Goal: Task Accomplishment & Management: Complete application form

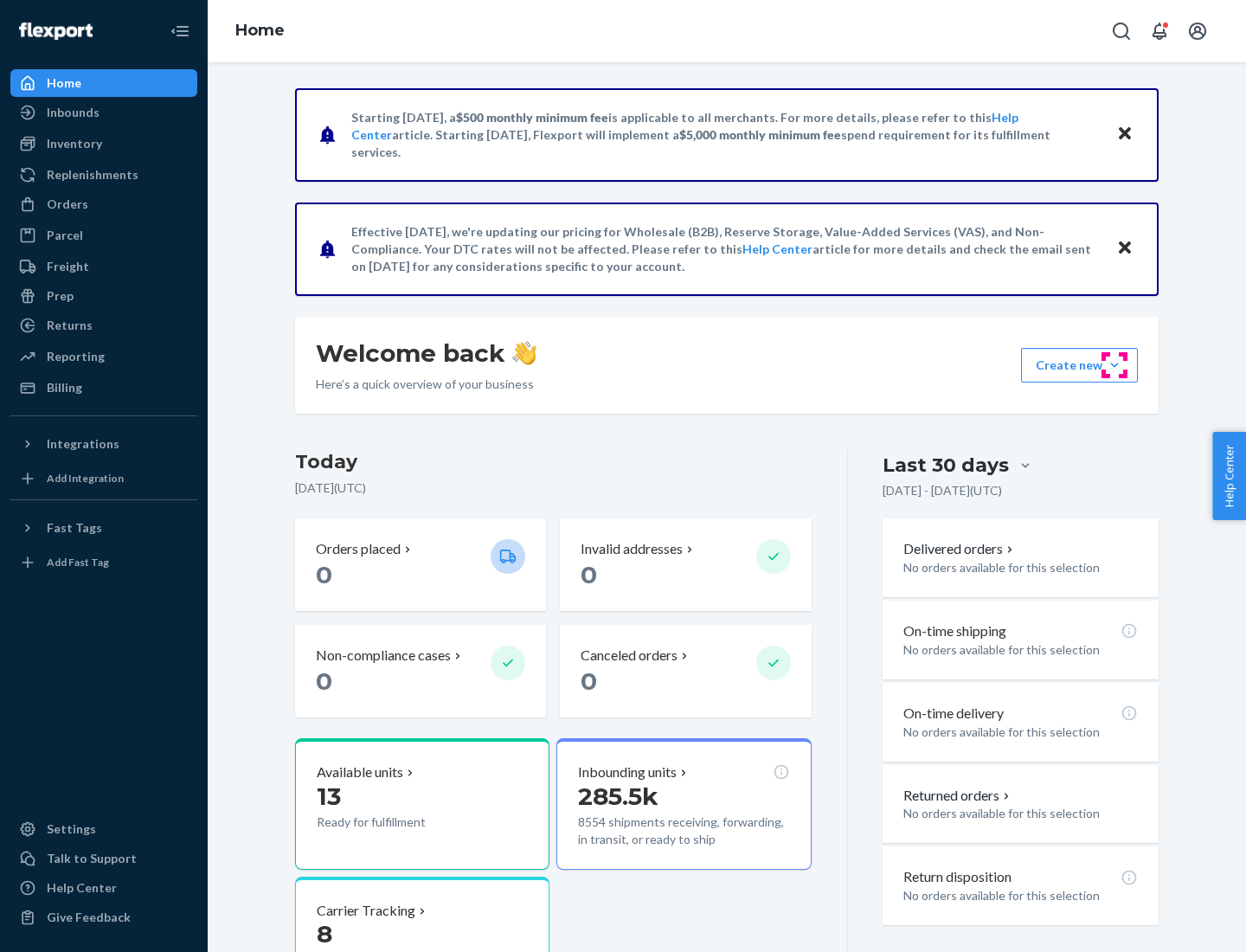
click at [1115, 365] on button "Create new Create new inbound Create new order Create new product" at bounding box center [1079, 365] width 117 height 35
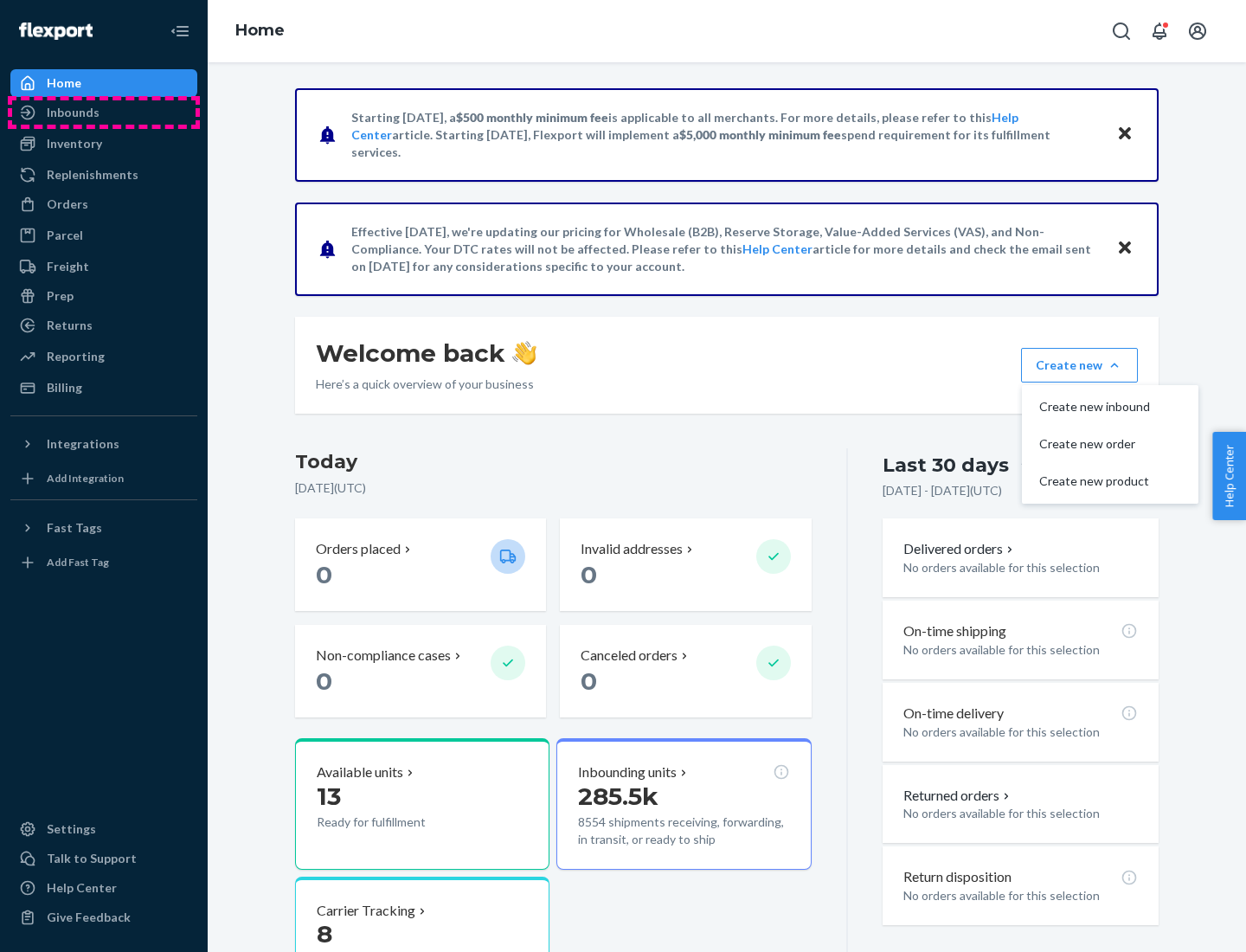
click at [104, 113] on div "Inbounds" at bounding box center [104, 112] width 183 height 24
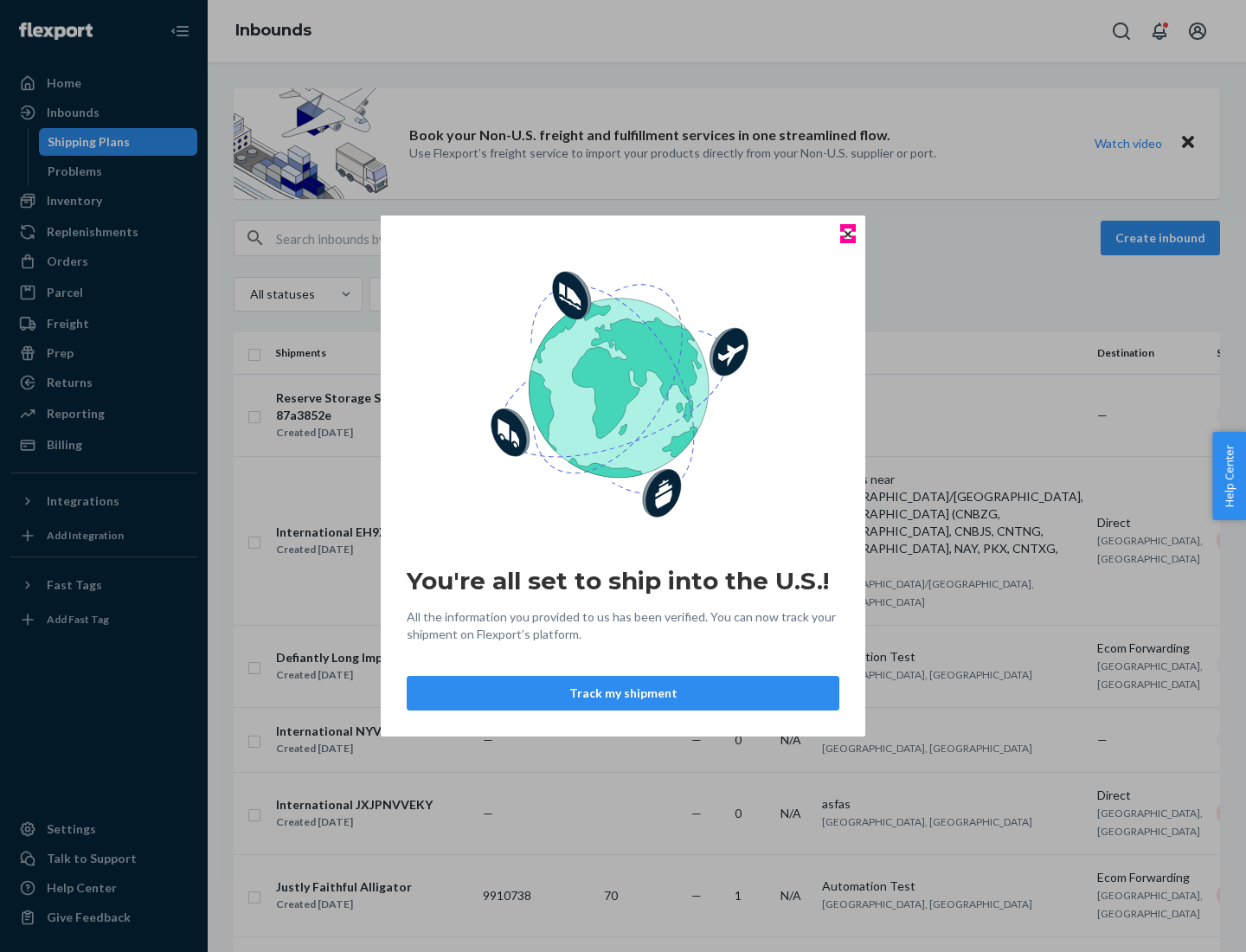
click at [847, 234] on icon "Close" at bounding box center [848, 234] width 7 height 7
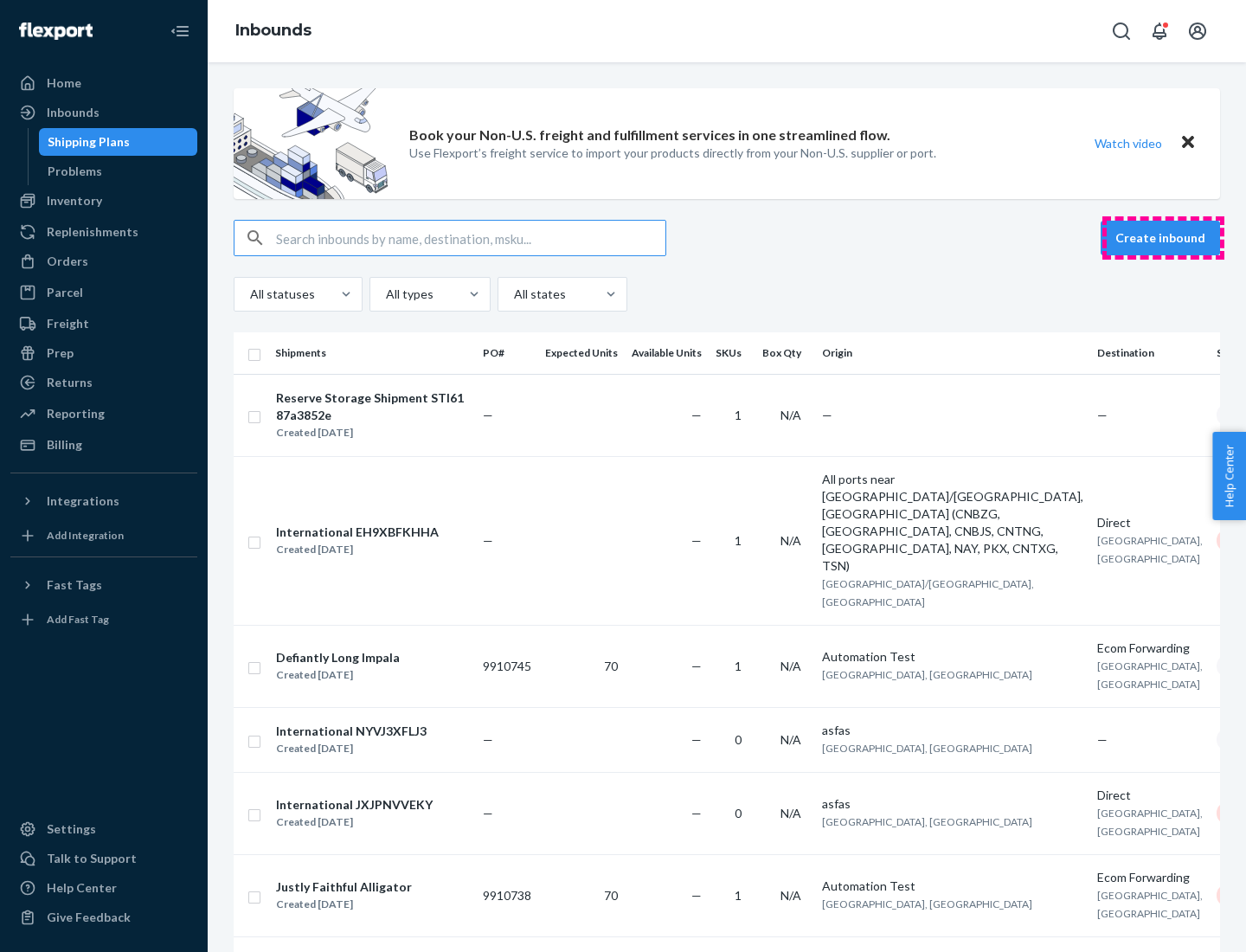
click at [1164, 238] on button "Create inbound" at bounding box center [1160, 238] width 120 height 35
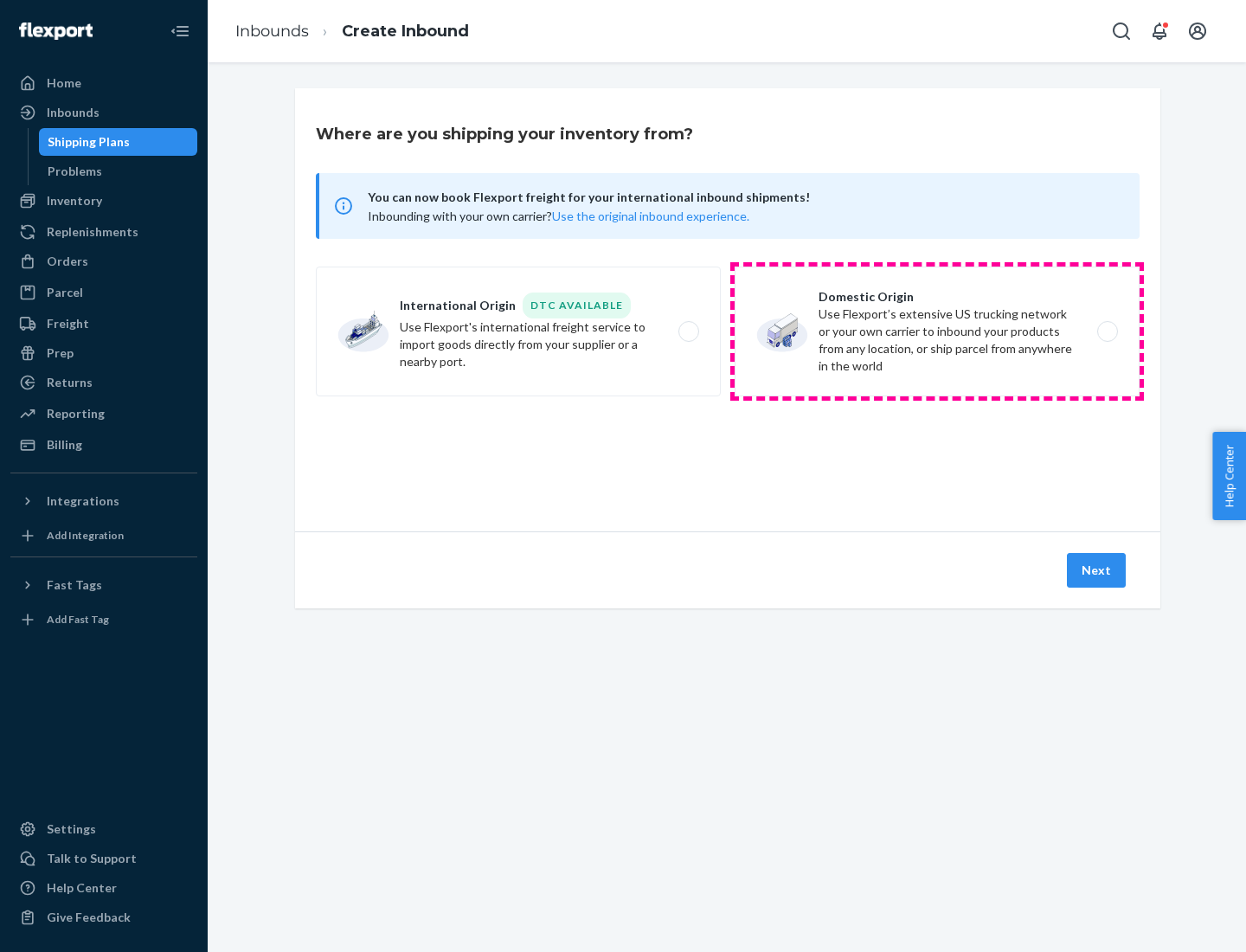
click at [938, 332] on label "Domestic Origin Use Flexport’s extensive US trucking network or your own carrie…" at bounding box center [937, 332] width 405 height 129
click at [1107, 332] on input "Domestic Origin Use Flexport’s extensive US trucking network or your own carrie…" at bounding box center [1112, 332] width 12 height 12
radio input "true"
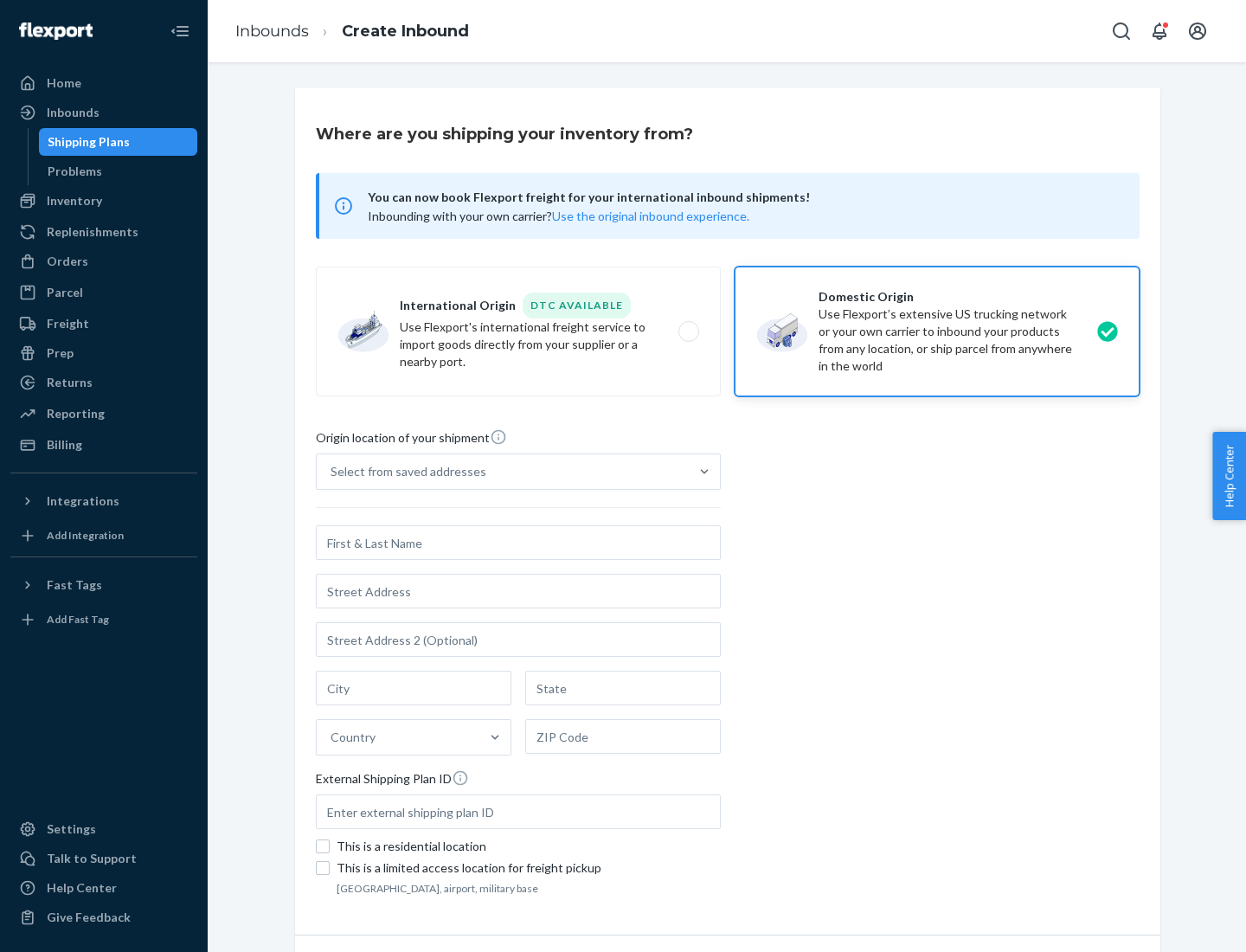
click at [502, 472] on div "Select from saved addresses" at bounding box center [502, 472] width 372 height 35
click at [332, 472] on input "Select from saved addresses" at bounding box center [331, 472] width 2 height 18
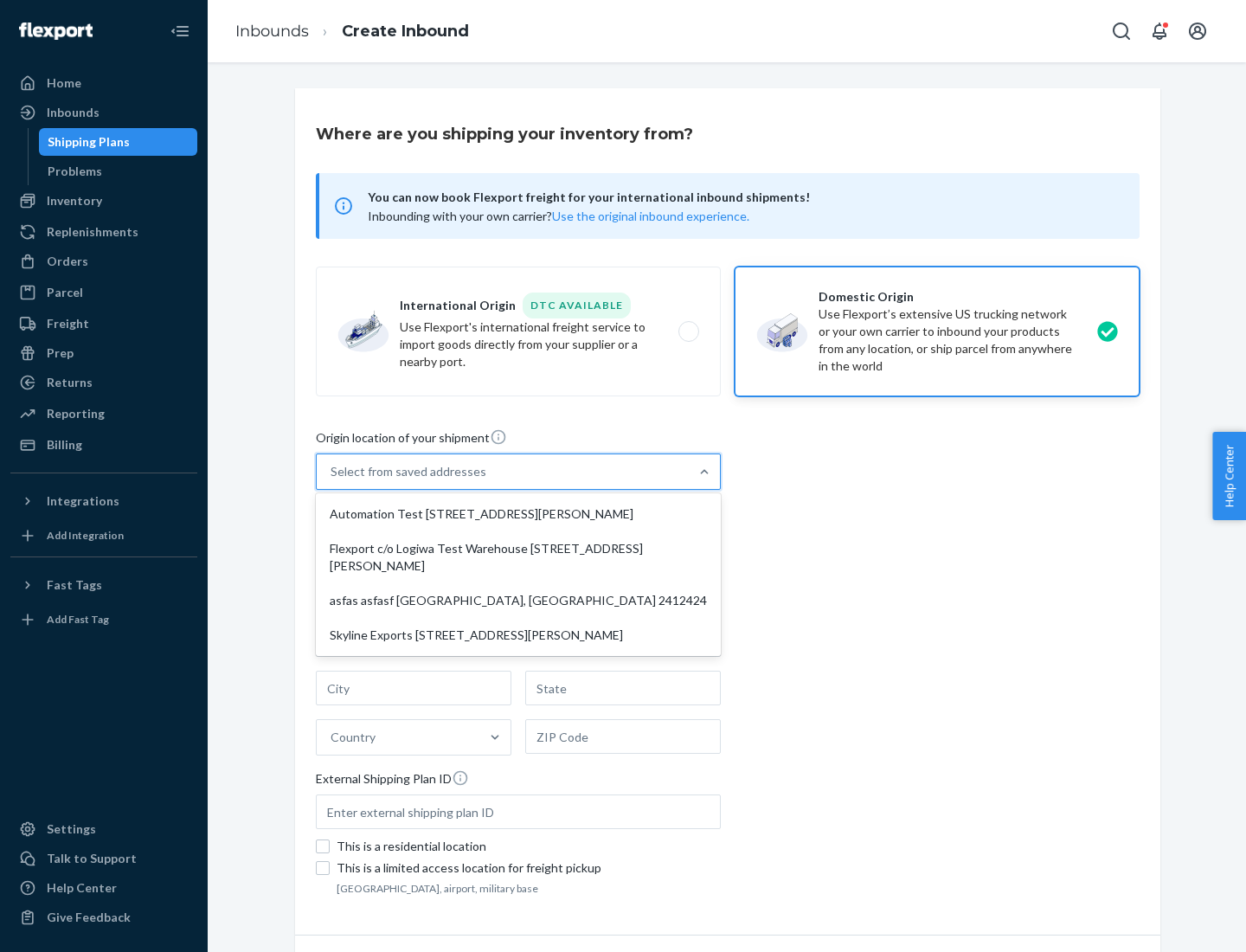
scroll to position [7, 0]
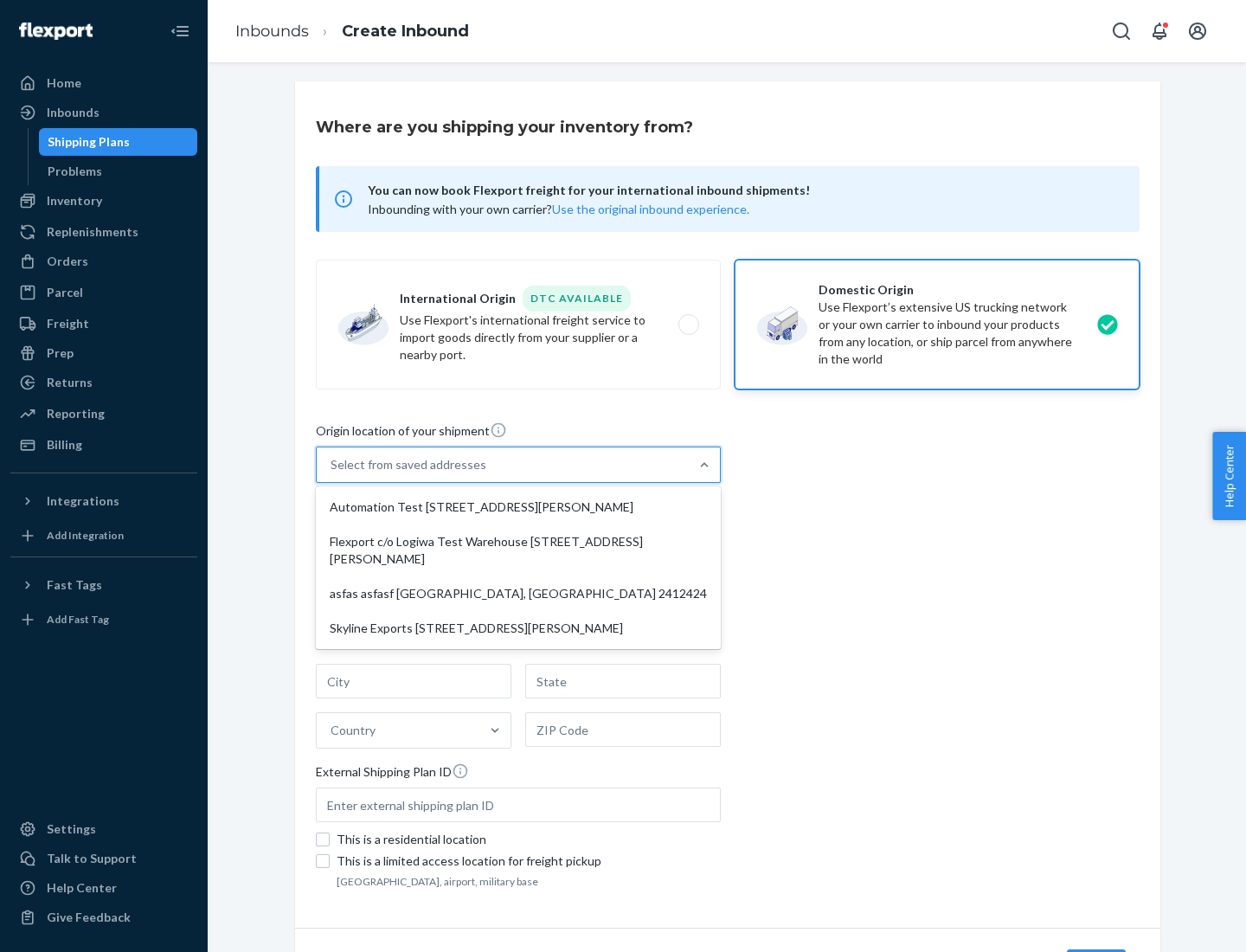
click at [518, 507] on div "Automation Test [STREET_ADDRESS][PERSON_NAME]" at bounding box center [518, 507] width 398 height 35
click at [332, 473] on input "option Automation Test [STREET_ADDRESS][PERSON_NAME] focused, 1 of 4. 4 results…" at bounding box center [331, 465] width 2 height 18
type input "Automation Test"
type input "9th Floor"
type input "[GEOGRAPHIC_DATA]"
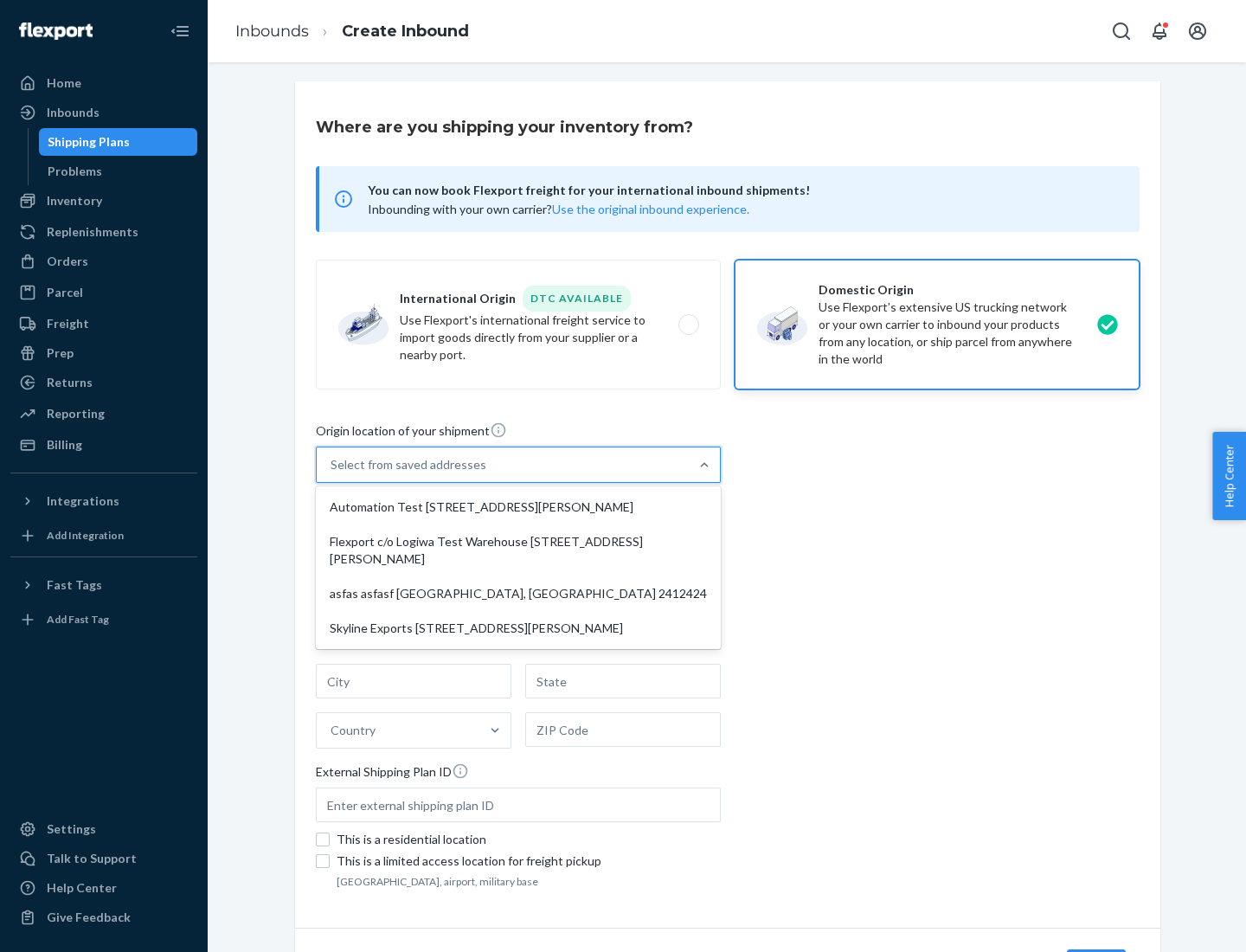
type input "CA"
type input "94104"
type input "[STREET_ADDRESS][PERSON_NAME]"
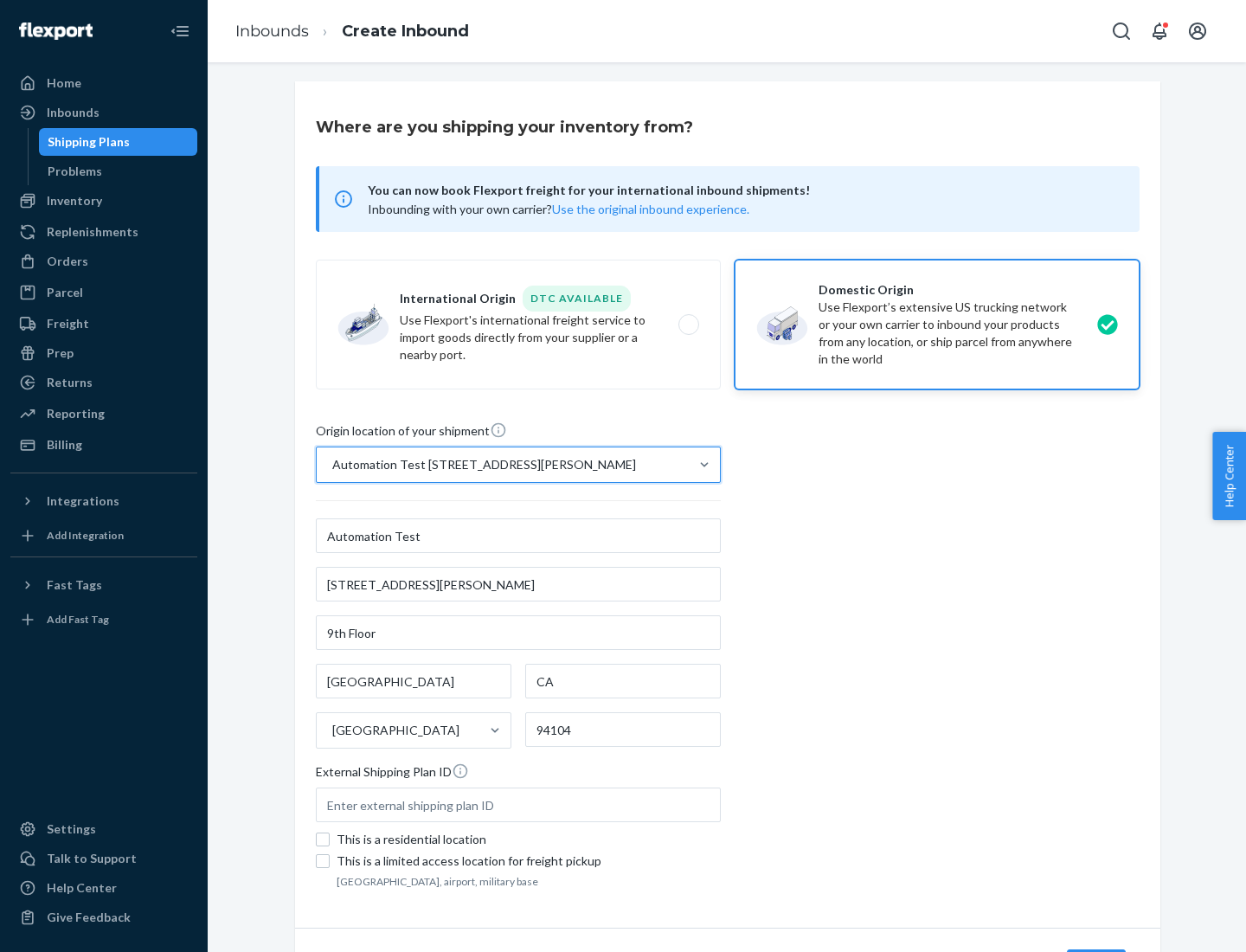
scroll to position [101, 0]
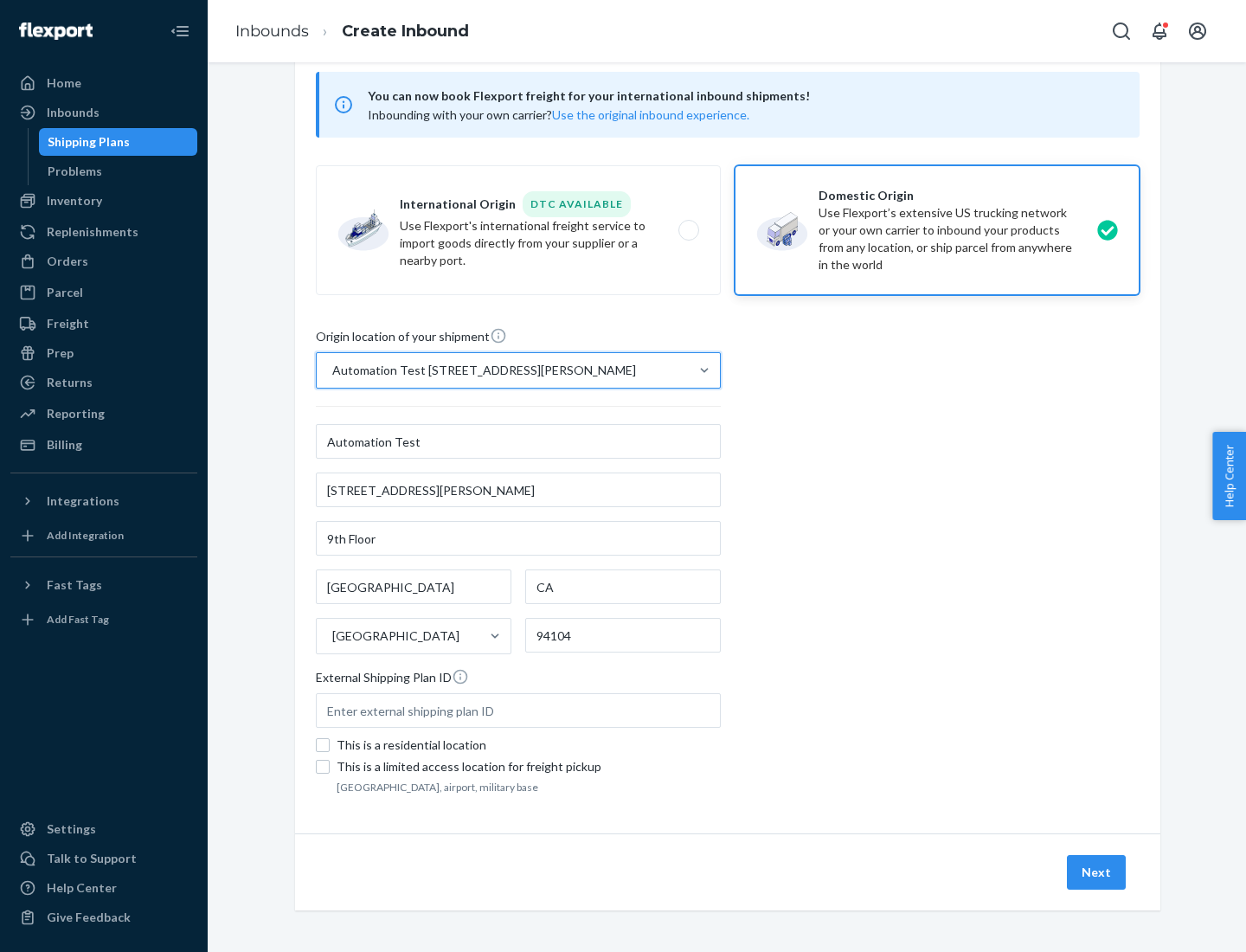
click at [1097, 872] on button "Next" at bounding box center [1096, 872] width 58 height 35
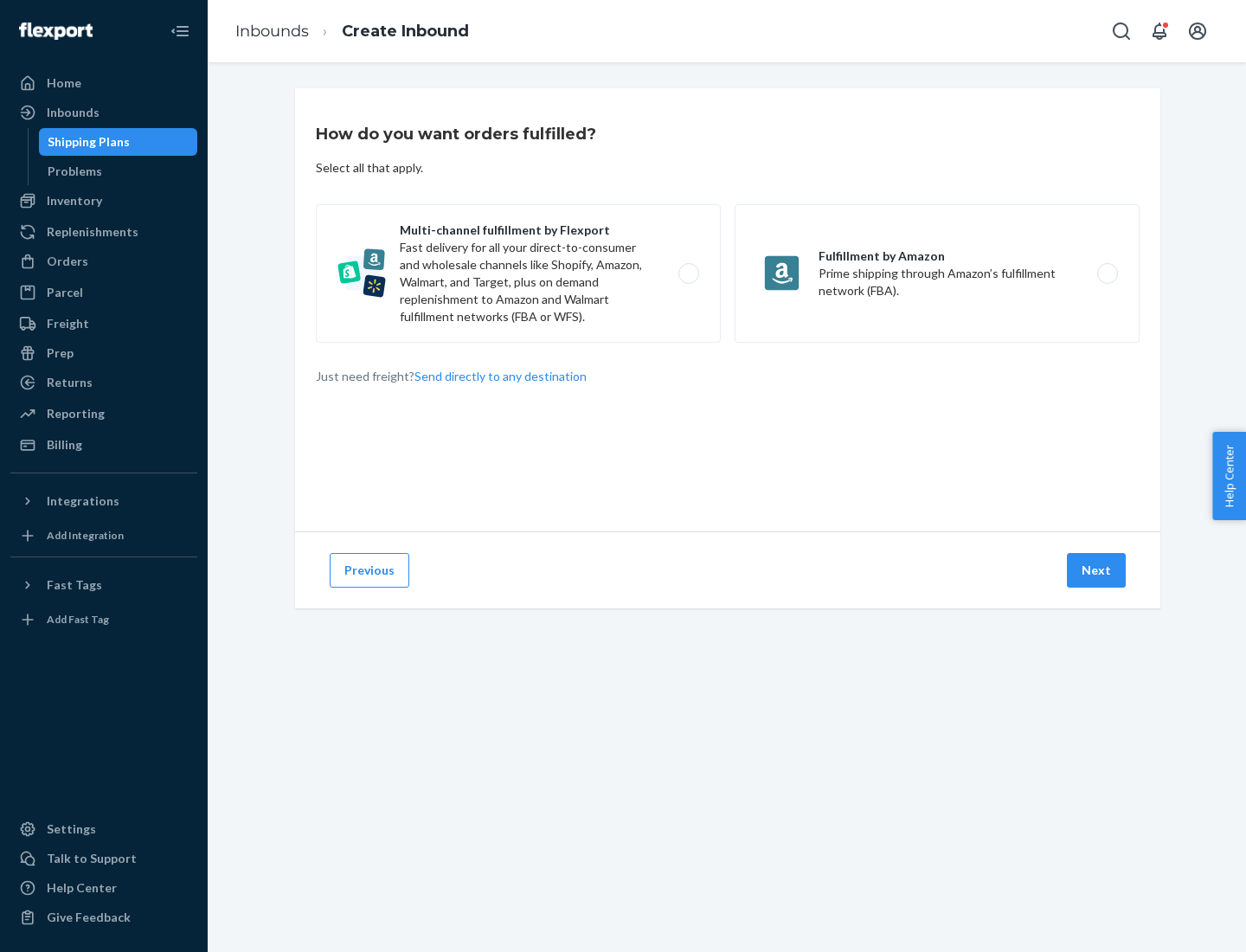
click at [518, 274] on label "Multi-channel fulfillment by Flexport Fast delivery for all your direct-to-cons…" at bounding box center [518, 273] width 405 height 138
click at [688, 274] on input "Multi-channel fulfillment by Flexport Fast delivery for all your direct-to-cons…" at bounding box center [693, 274] width 12 height 12
radio input "true"
click at [1097, 571] on button "Next" at bounding box center [1096, 570] width 58 height 35
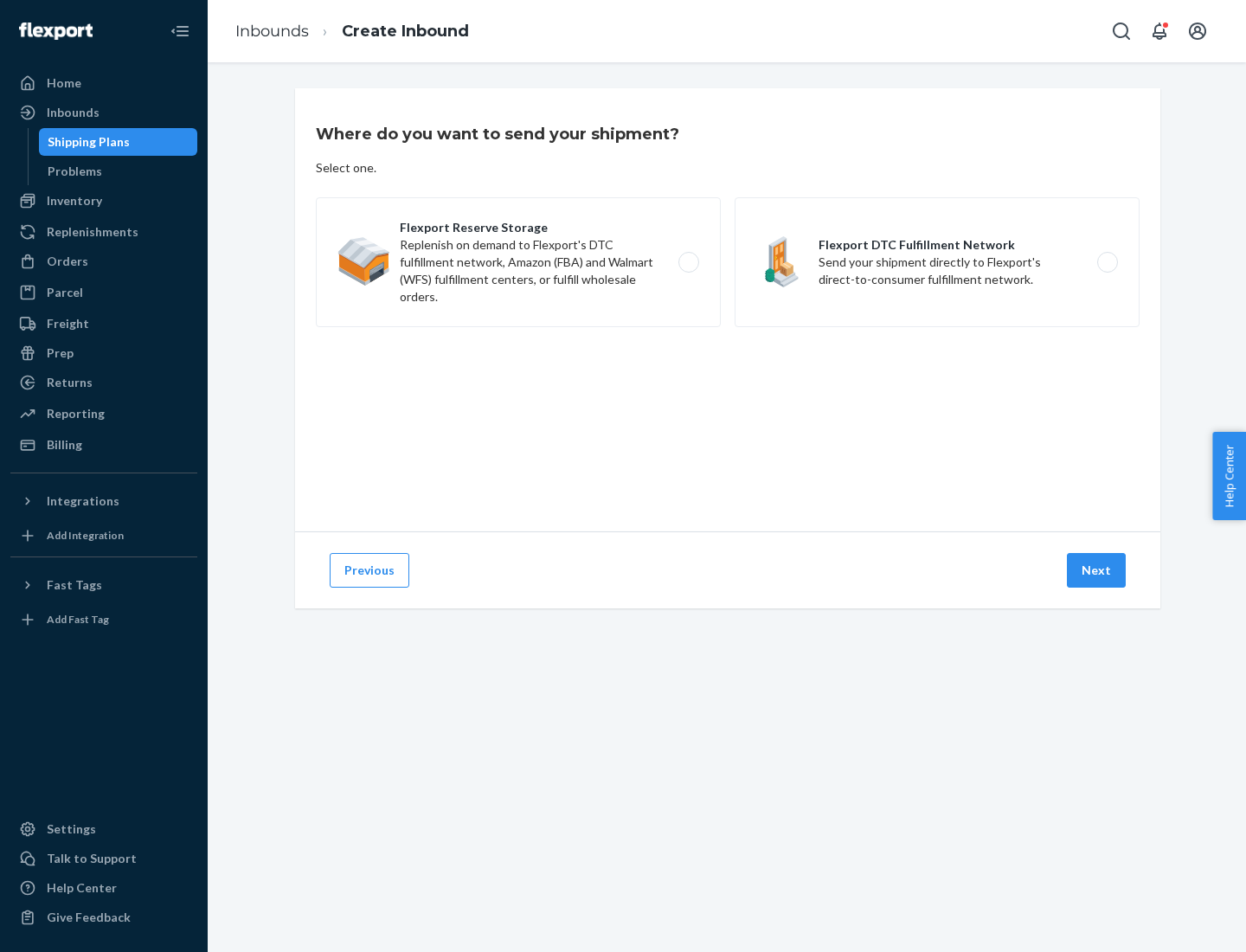
click at [518, 262] on label "Flexport Reserve Storage Replenish on demand to Flexport's DTC fulfillment netw…" at bounding box center [518, 262] width 405 height 129
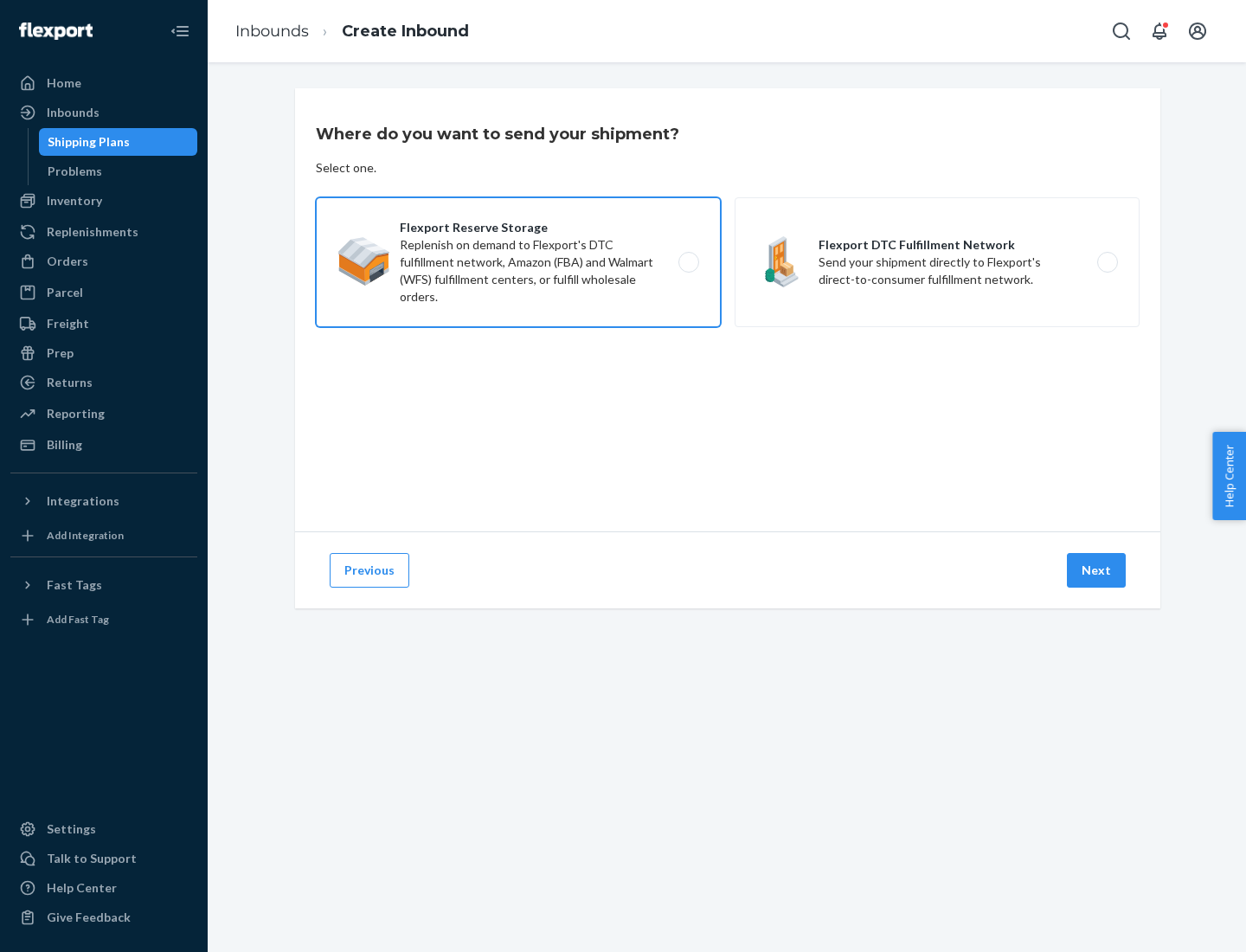
click at [688, 262] on input "Flexport Reserve Storage Replenish on demand to Flexport's DTC fulfillment netw…" at bounding box center [693, 262] width 12 height 12
radio input "true"
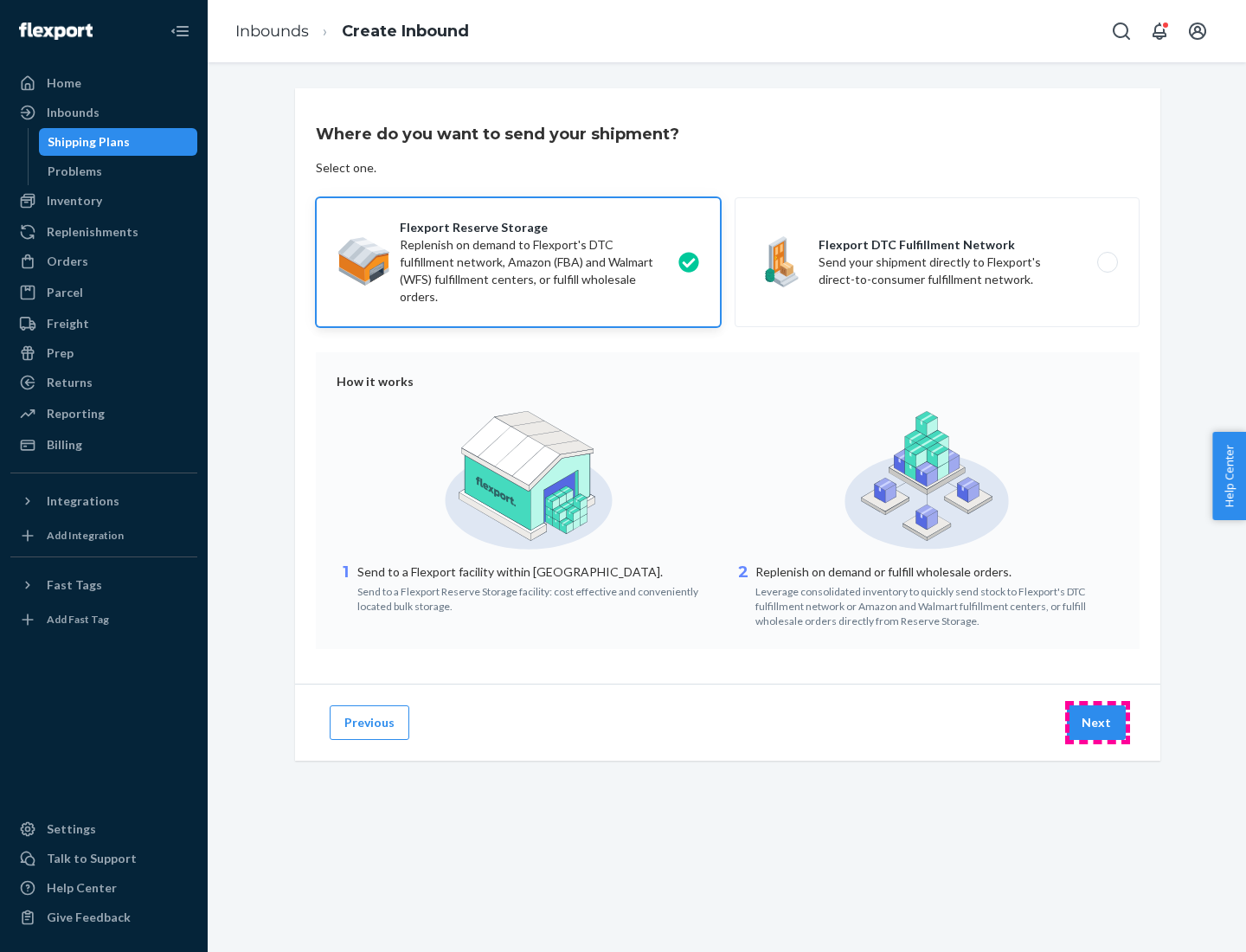
click at [1097, 723] on button "Next" at bounding box center [1096, 722] width 58 height 35
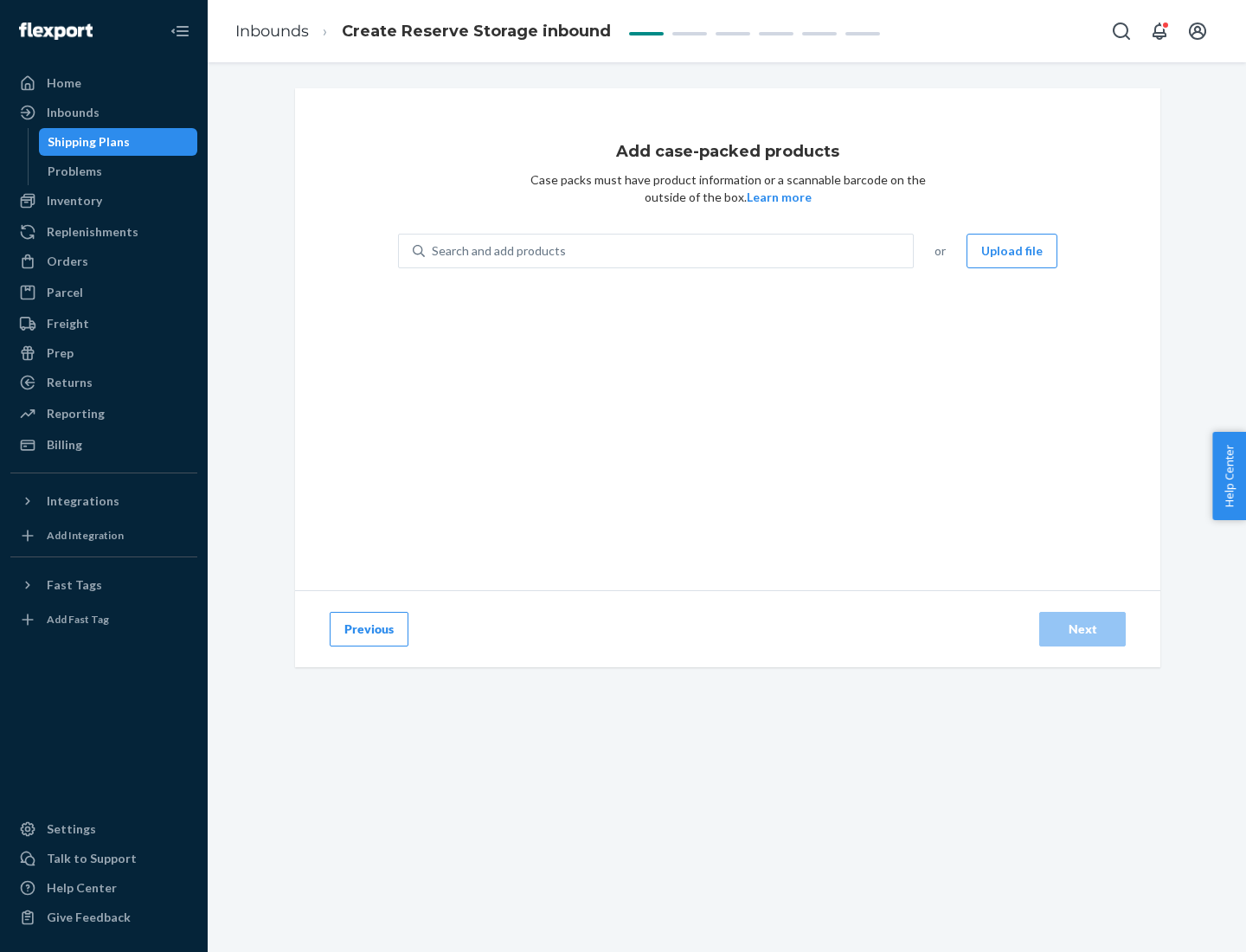
click at [670, 251] on div "Search and add products" at bounding box center [669, 251] width 488 height 31
click at [433, 251] on input "Search and add products" at bounding box center [432, 251] width 2 height 18
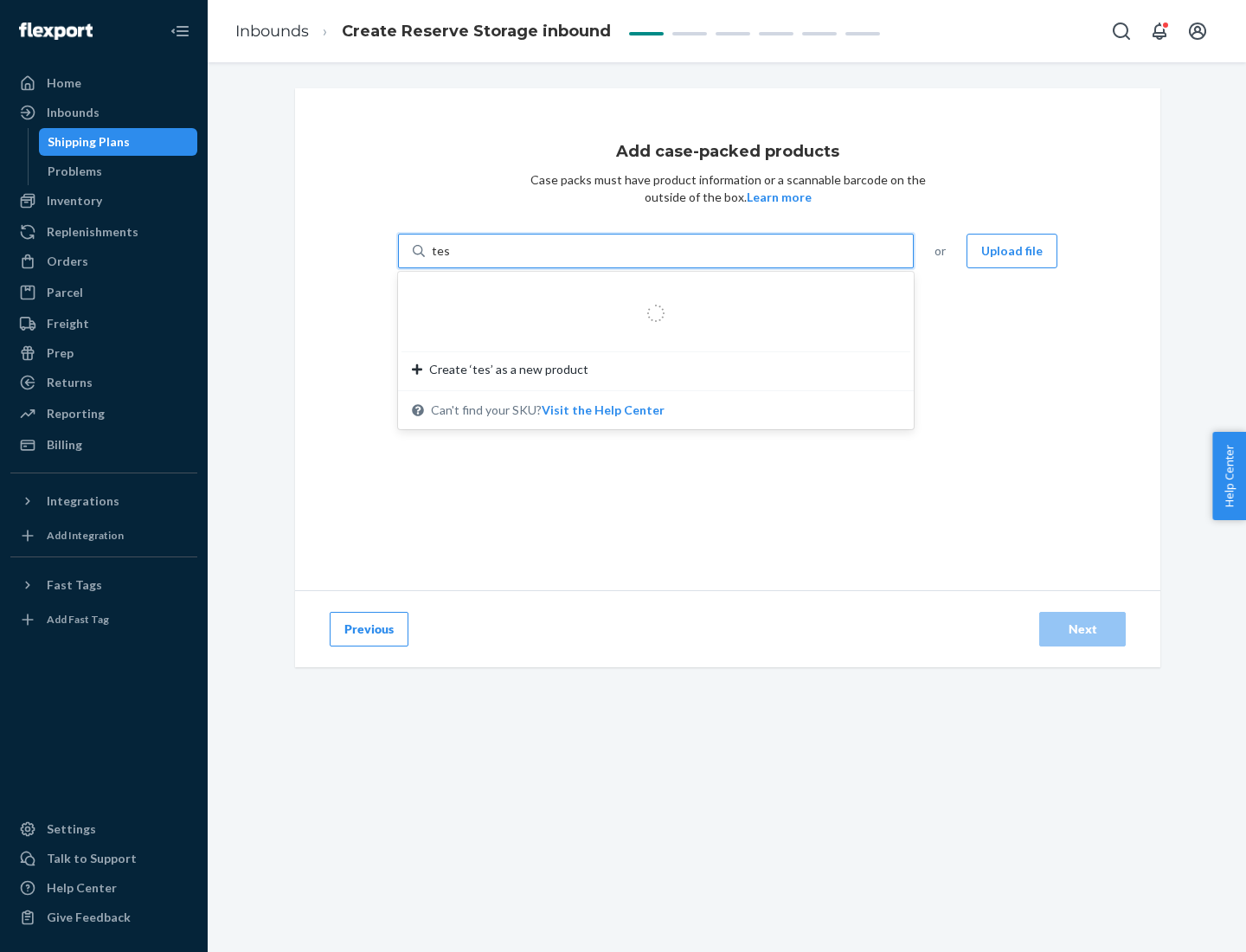
type input "test-syn"
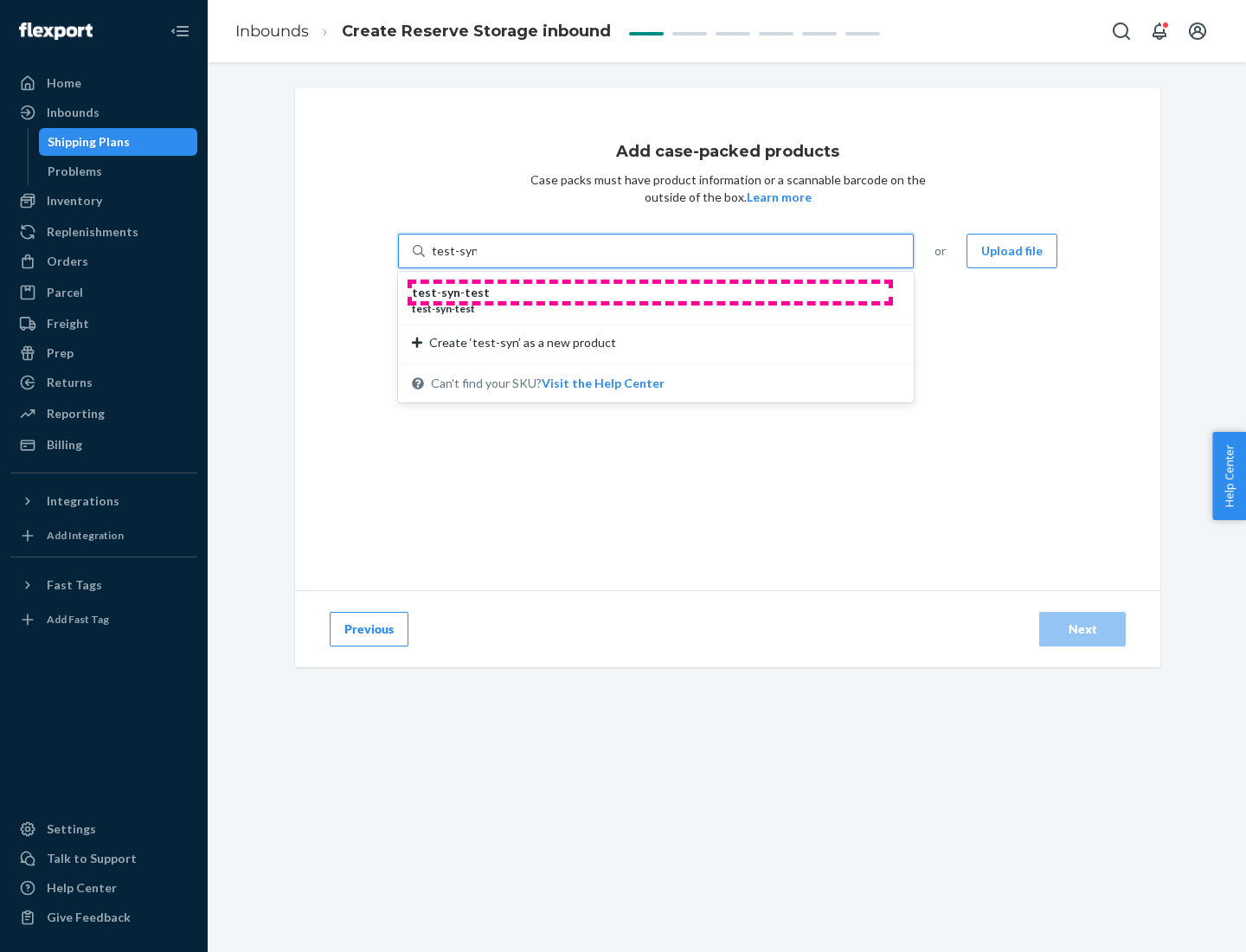
click at [650, 293] on div "test - syn - test" at bounding box center [649, 293] width 474 height 18
click at [477, 260] on input "test-syn" at bounding box center [454, 251] width 45 height 18
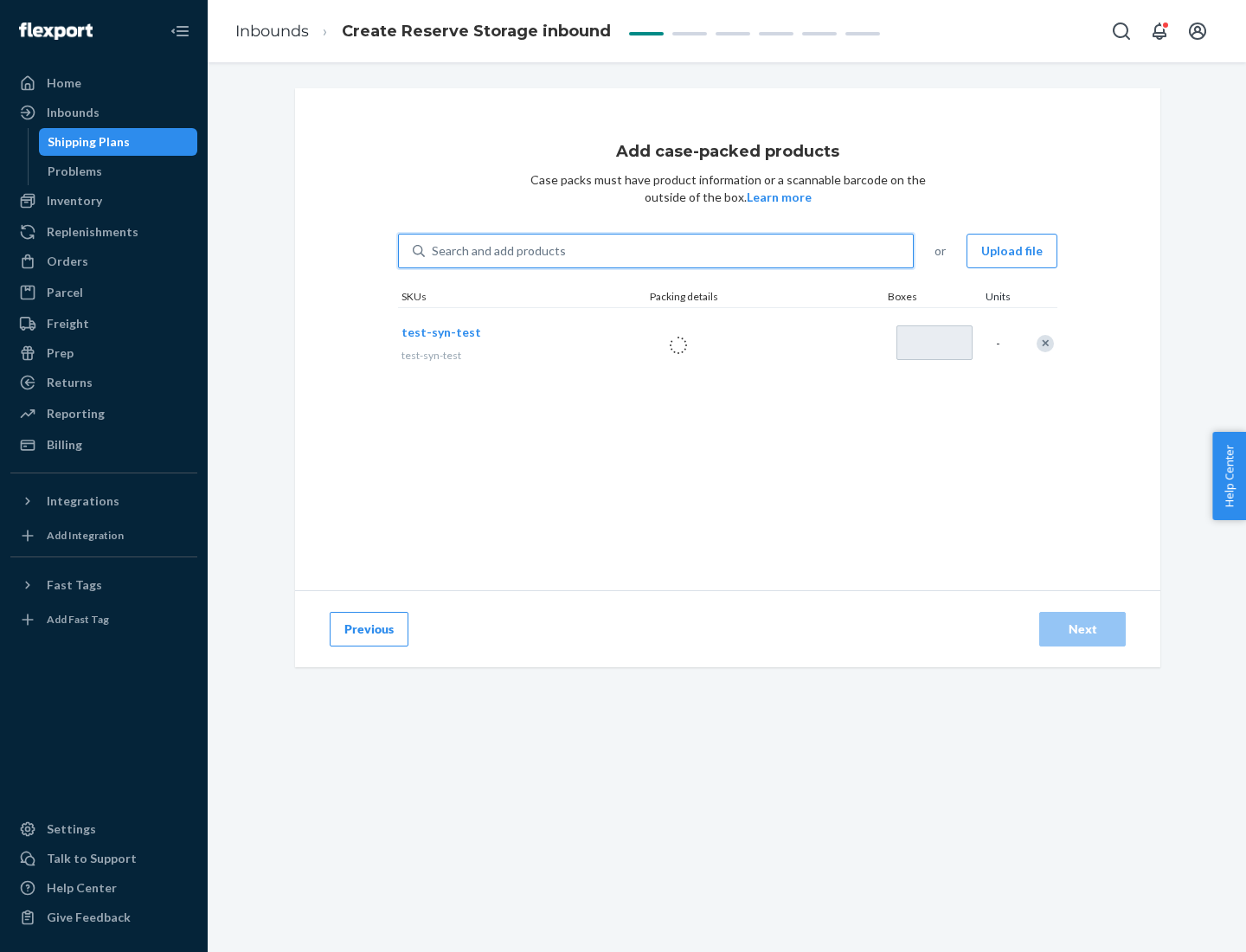
type input "1"
click at [1083, 629] on div "Next" at bounding box center [1083, 629] width 57 height 18
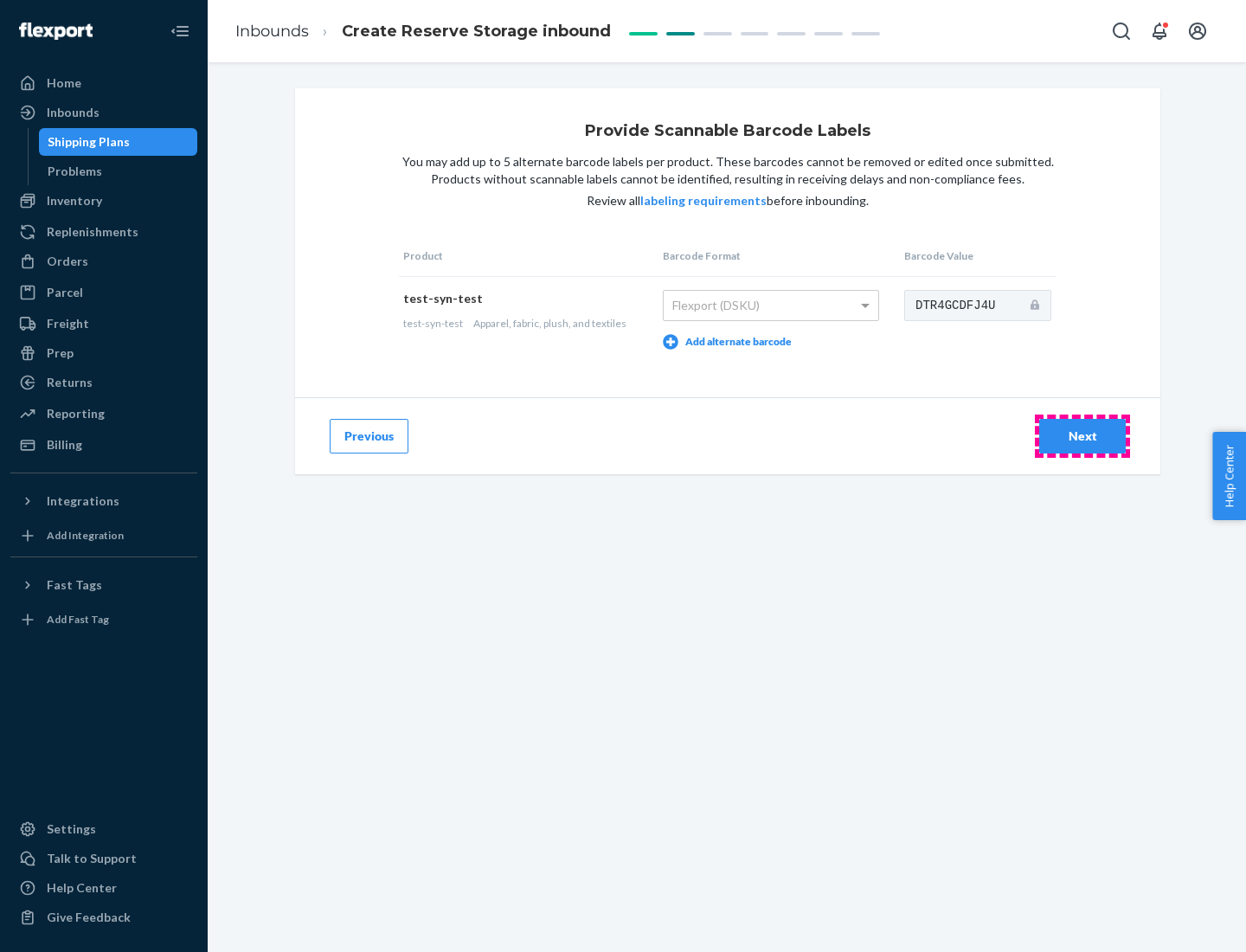
click at [1083, 435] on div "Next" at bounding box center [1083, 436] width 57 height 18
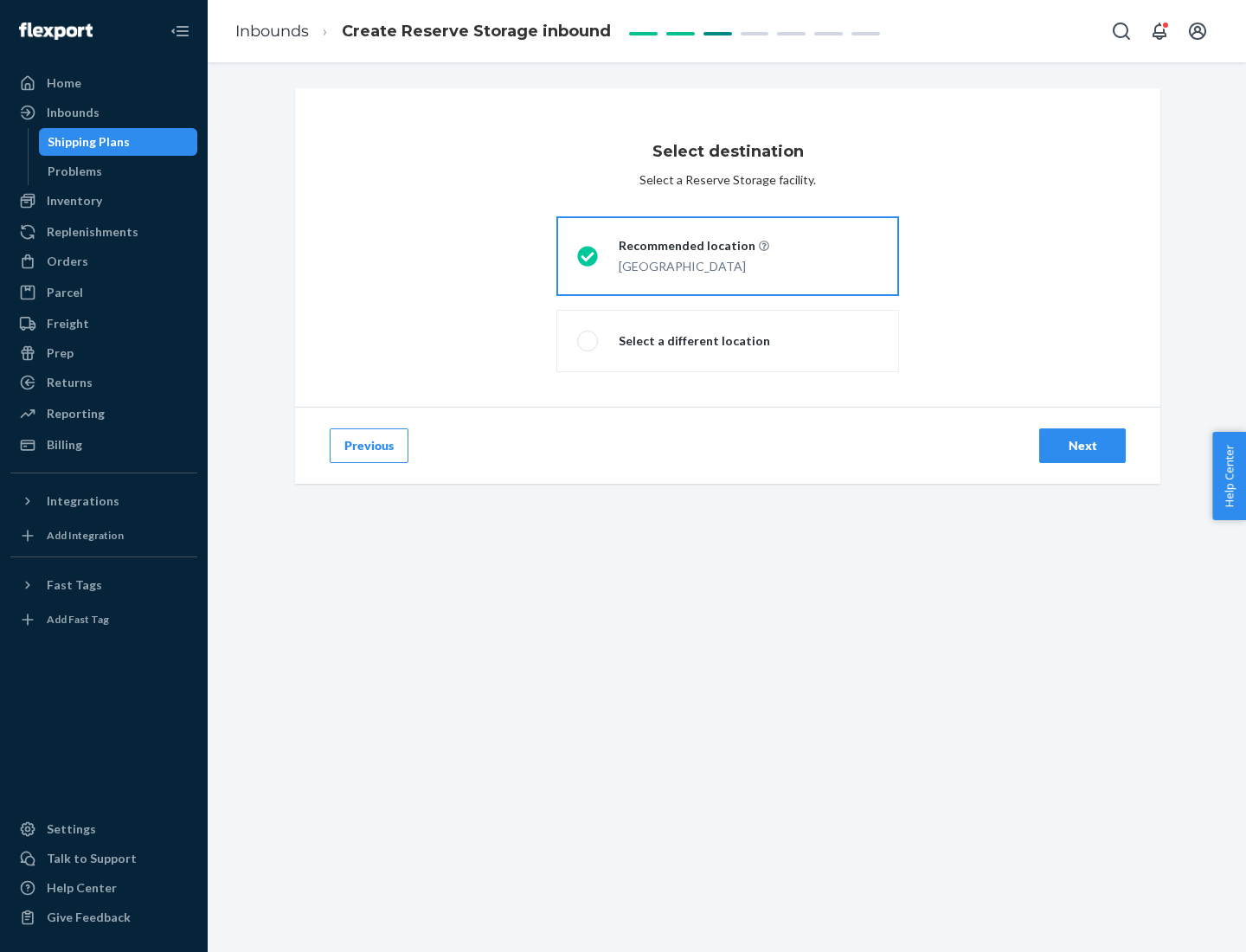
click at [1083, 446] on div "Next" at bounding box center [1083, 446] width 57 height 18
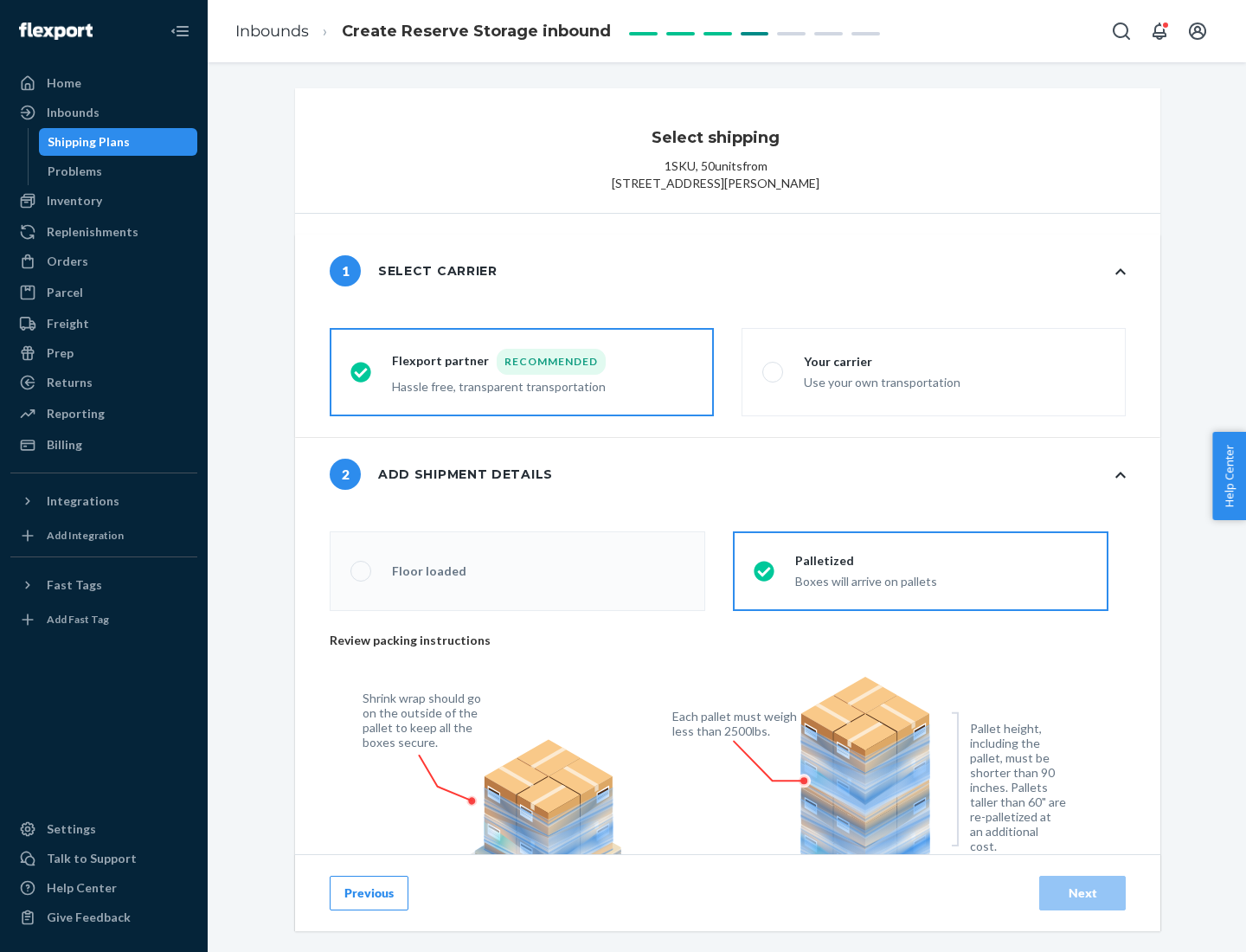
radio input "false"
type input "1"
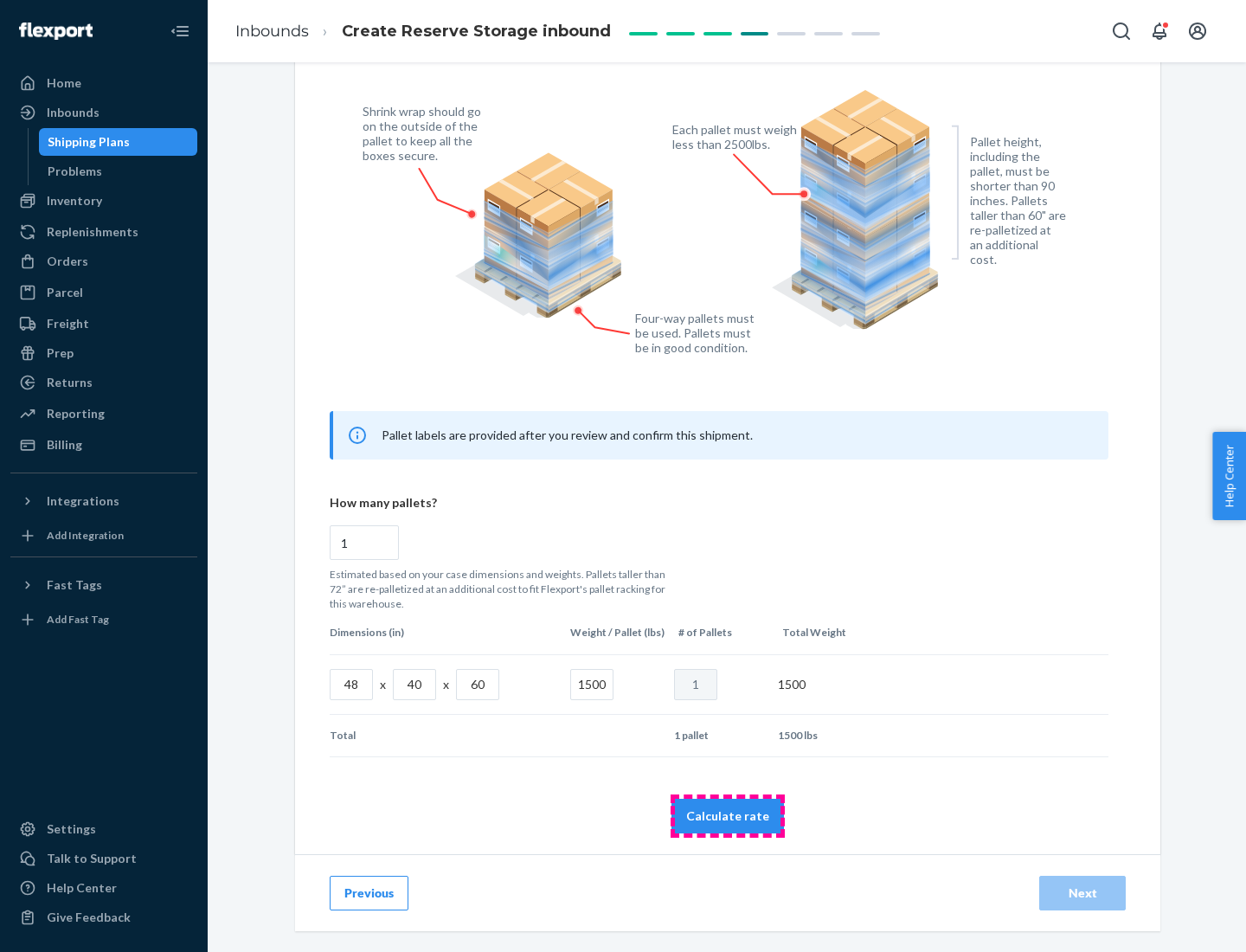
click at [728, 815] on button "Calculate rate" at bounding box center [728, 815] width 113 height 35
radio input "false"
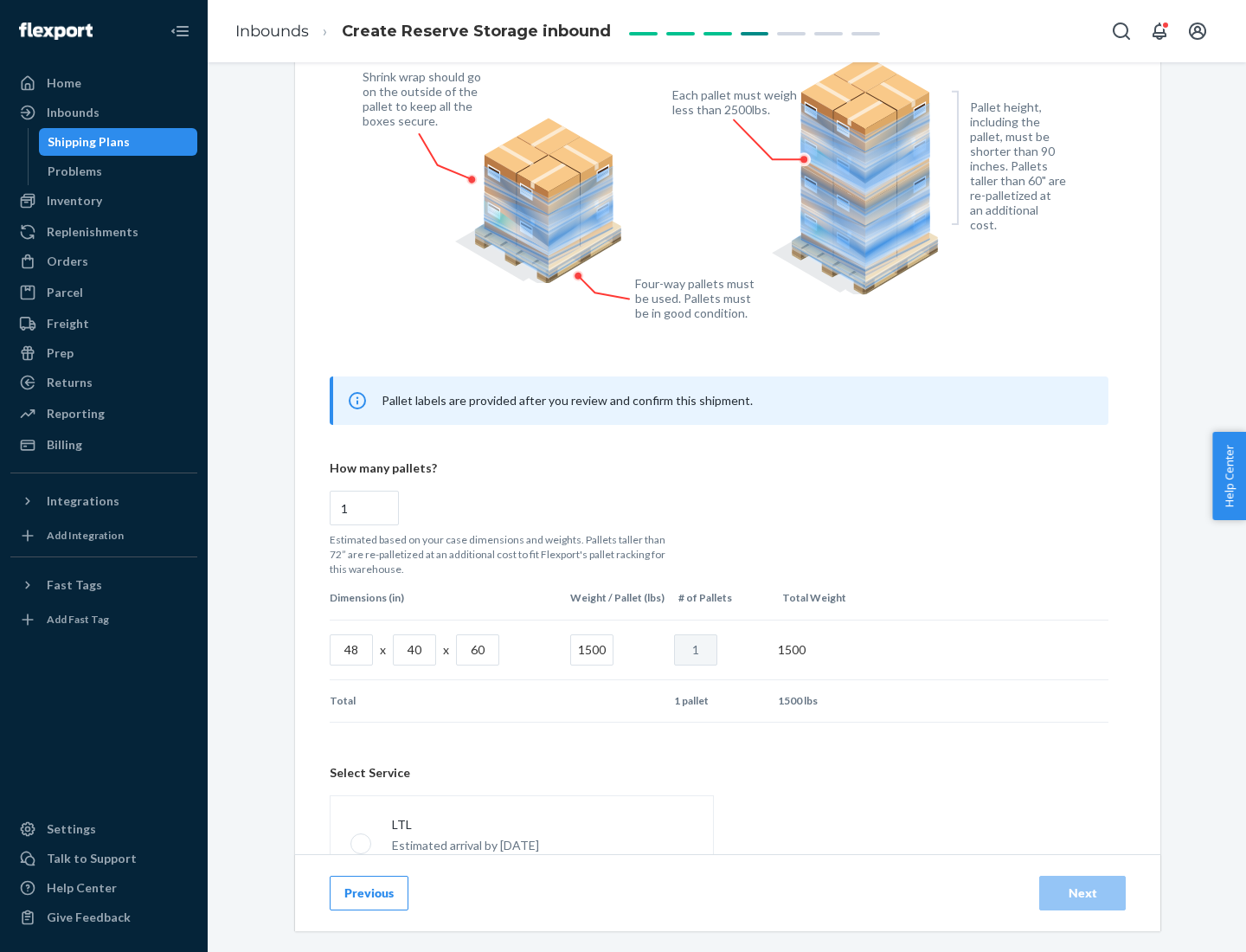
scroll to position [765, 0]
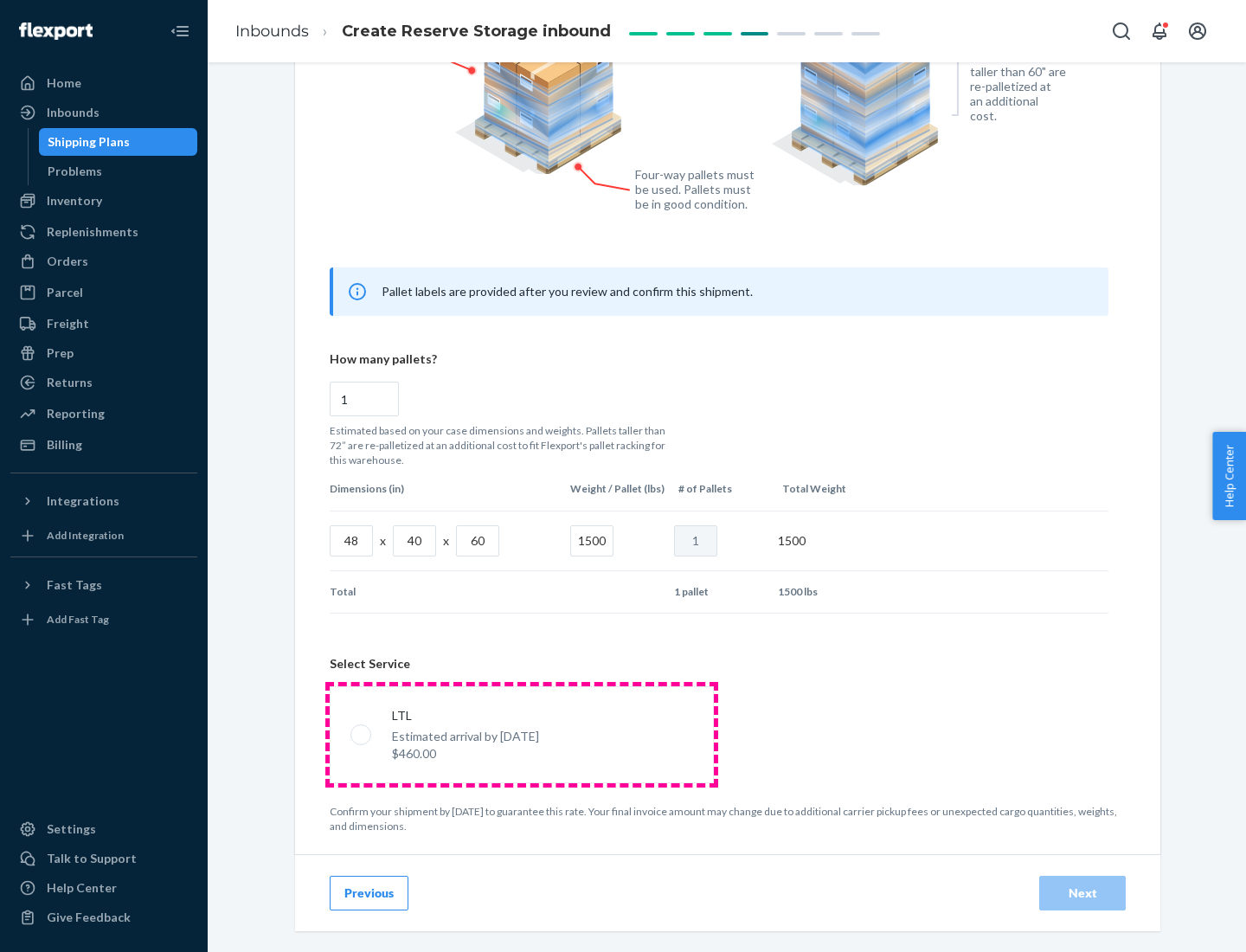
click at [521, 734] on p "Estimated arrival by [DATE]" at bounding box center [465, 737] width 147 height 18
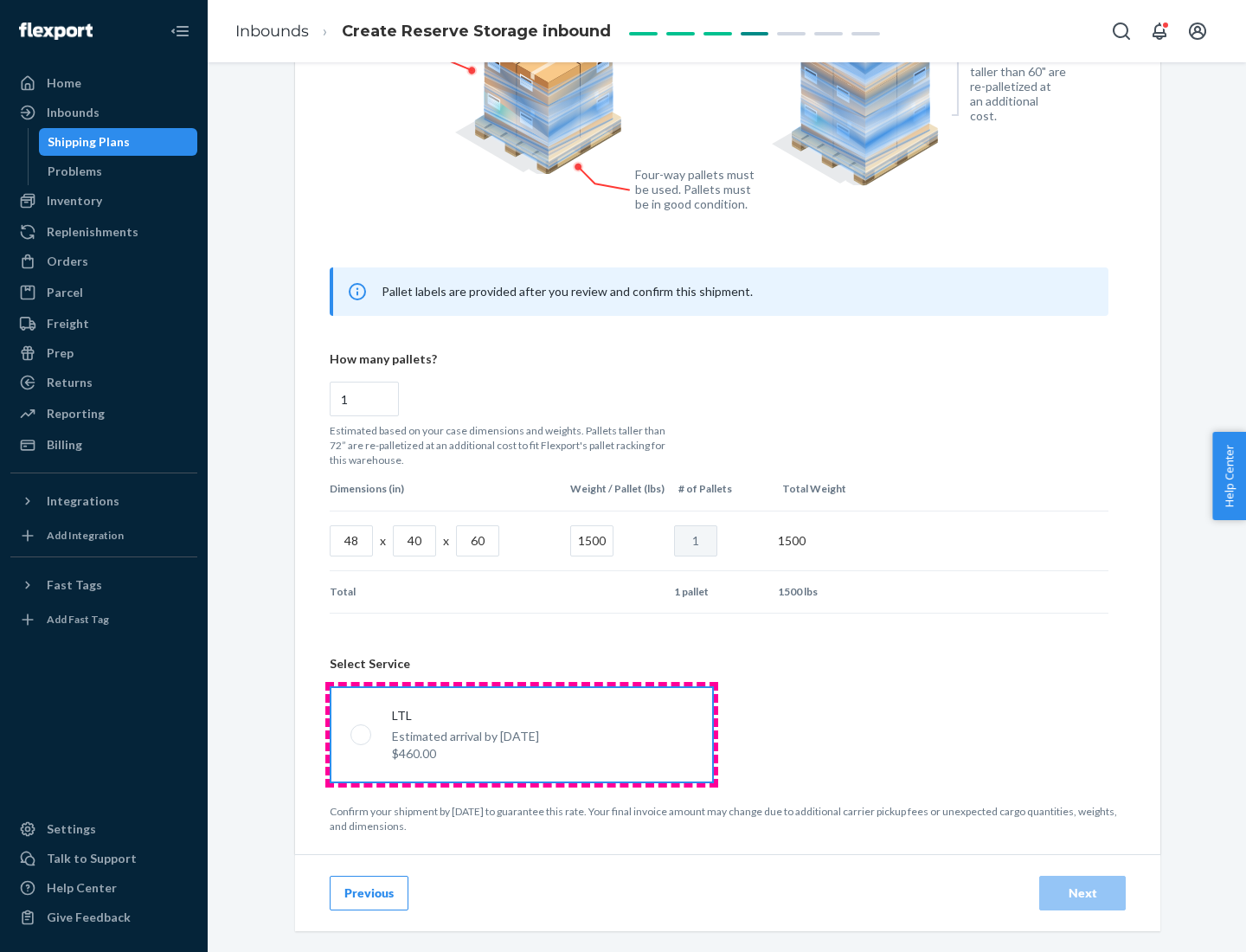
click at [362, 734] on input "LTL Estimated arrival by [DATE] $460.00" at bounding box center [356, 734] width 12 height 12
radio input "true"
radio input "false"
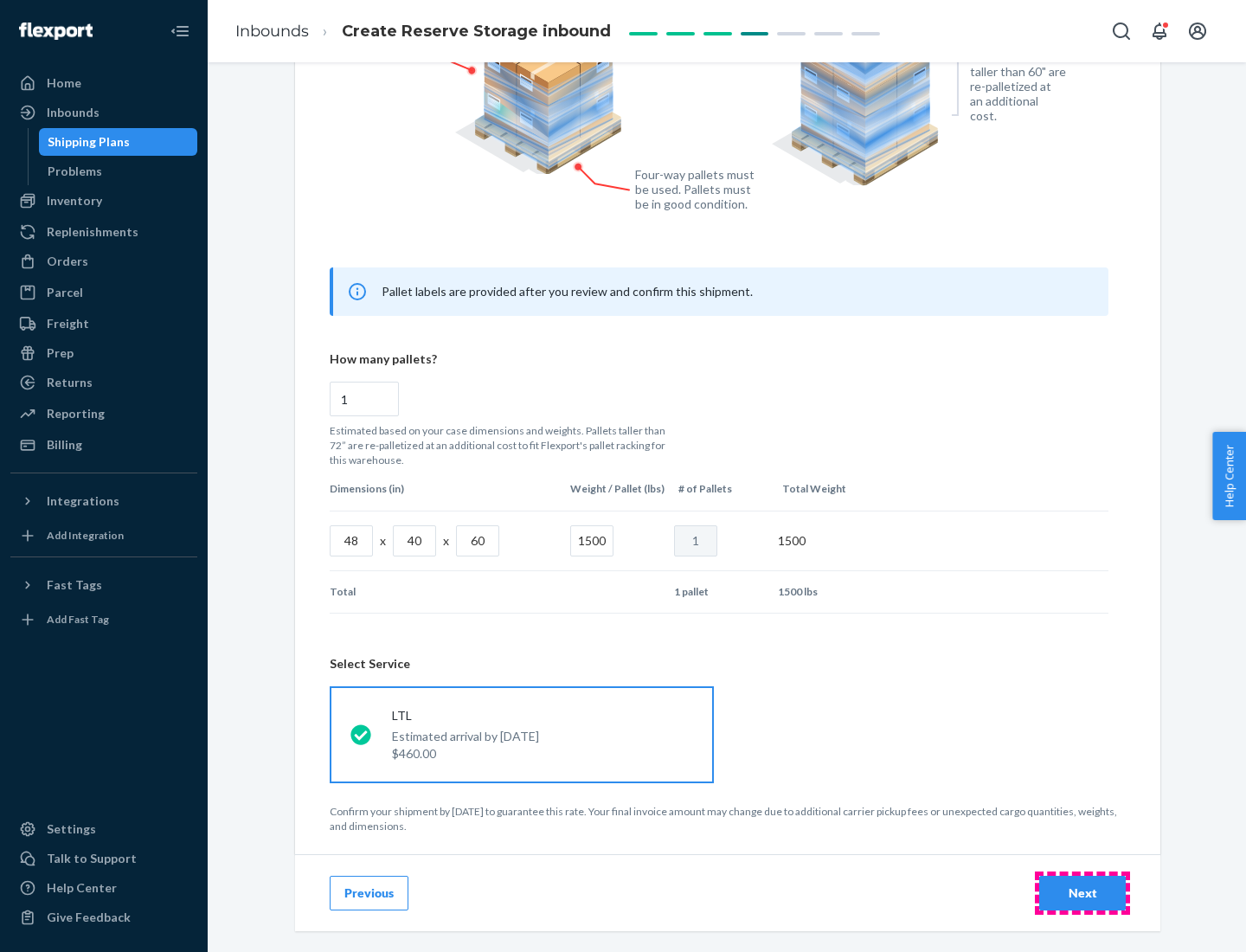
click at [1083, 893] on div "Next" at bounding box center [1083, 893] width 57 height 18
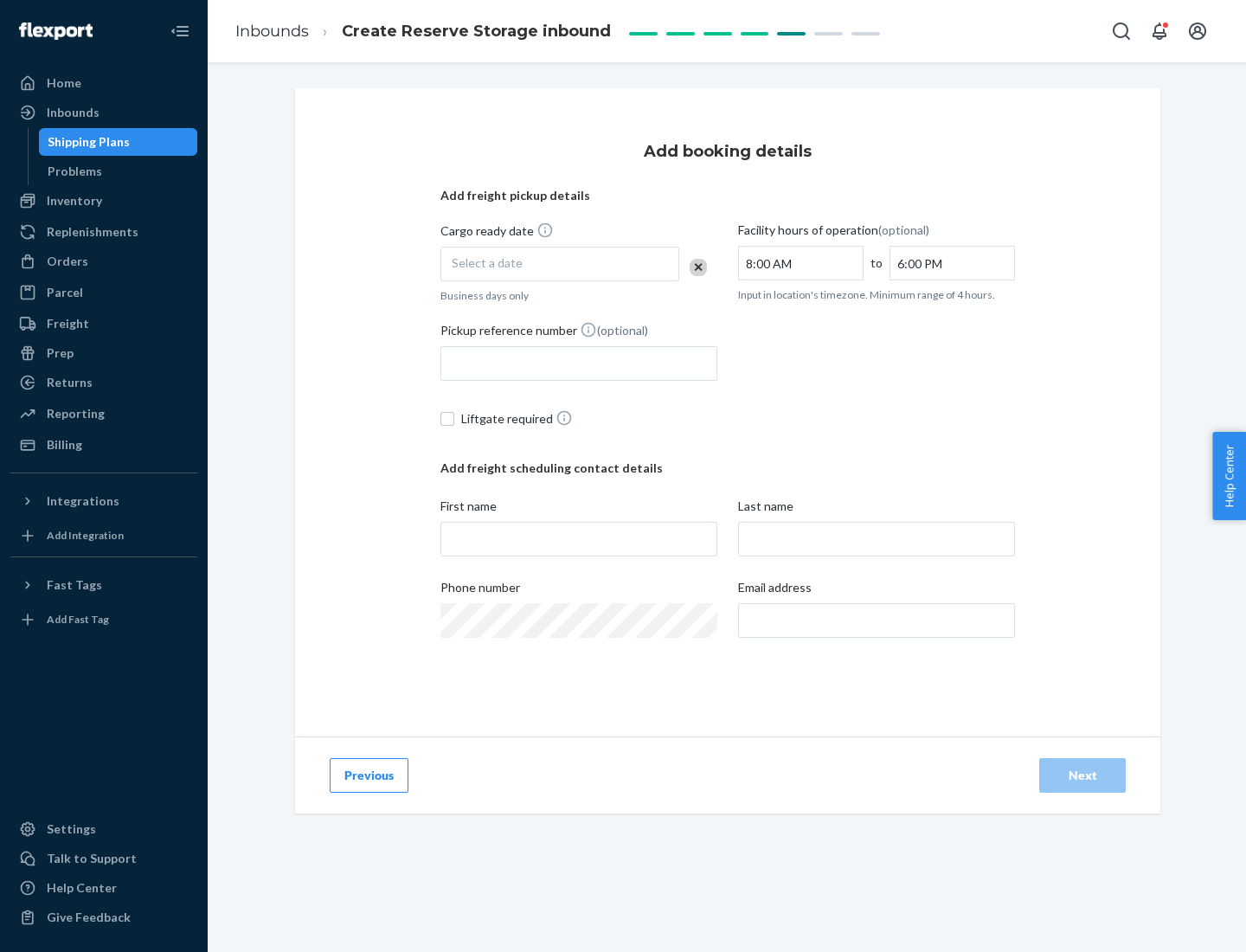
click at [560, 264] on div "Select a date" at bounding box center [560, 263] width 239 height 35
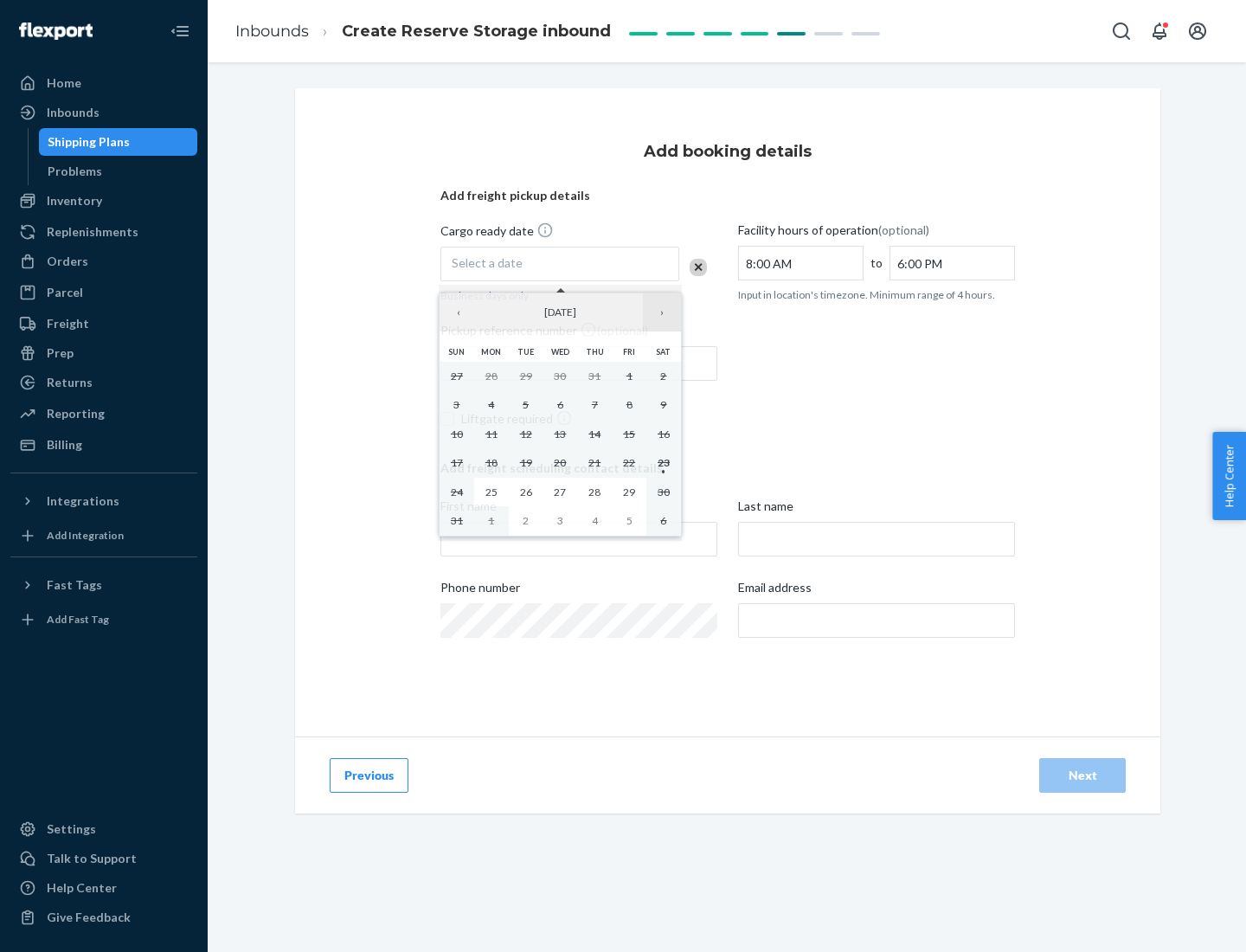
click at [662, 313] on button "›" at bounding box center [662, 312] width 38 height 38
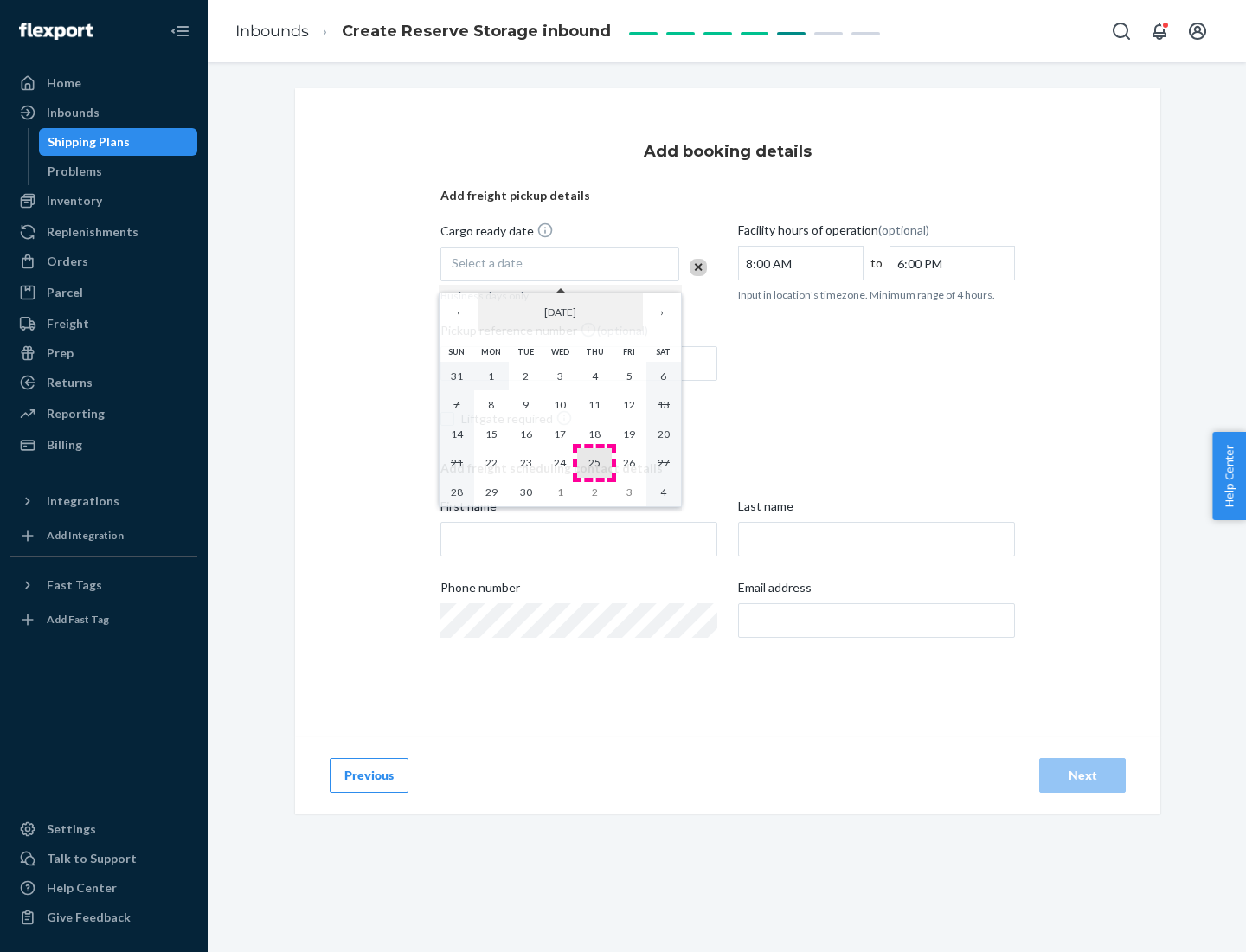
click at [595, 463] on abbr "25" at bounding box center [595, 463] width 12 height 13
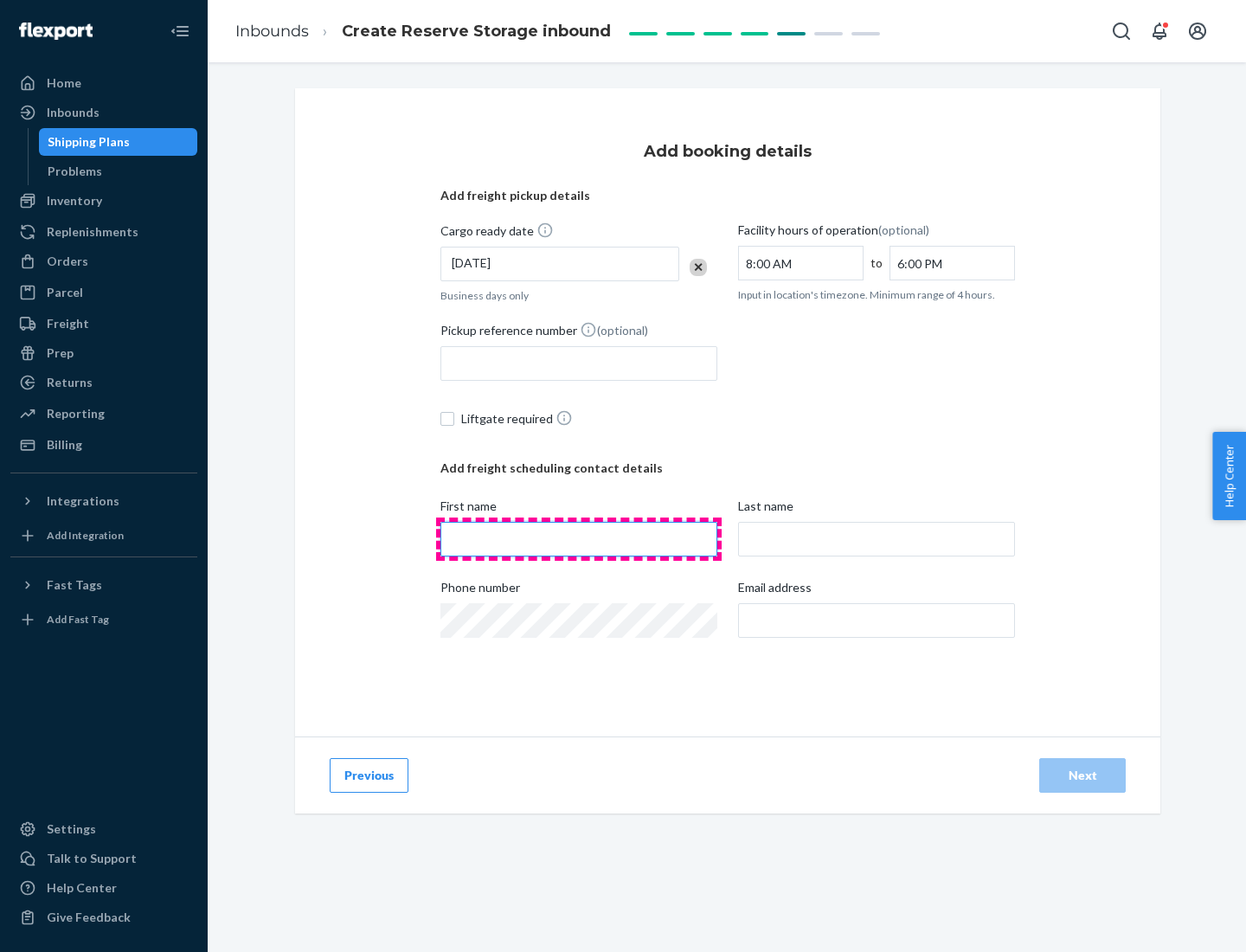
click at [579, 539] on input "First name" at bounding box center [579, 539] width 277 height 35
type input "[PERSON_NAME]"
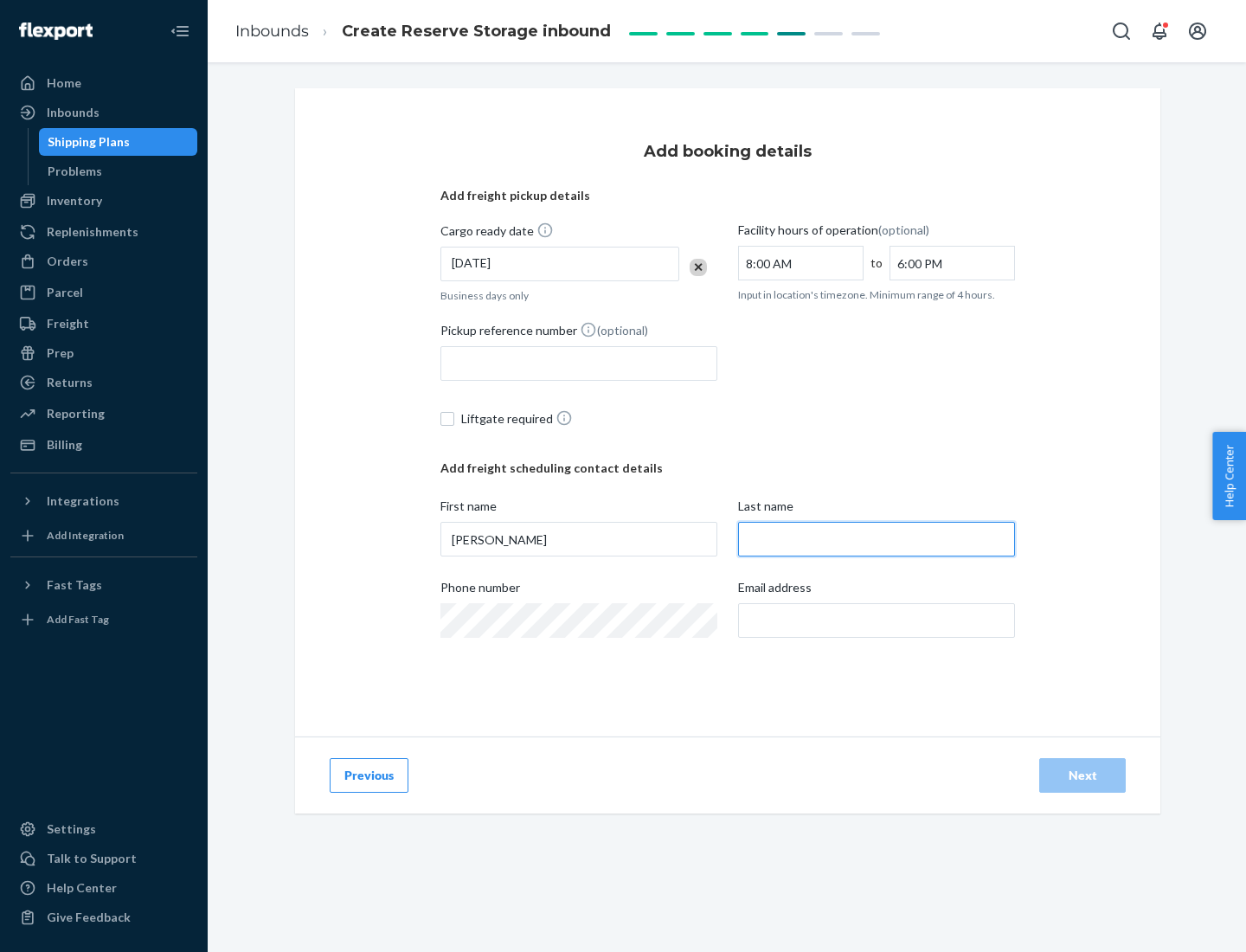
click at [876, 539] on input "Last name" at bounding box center [876, 539] width 277 height 35
type input "Doe"
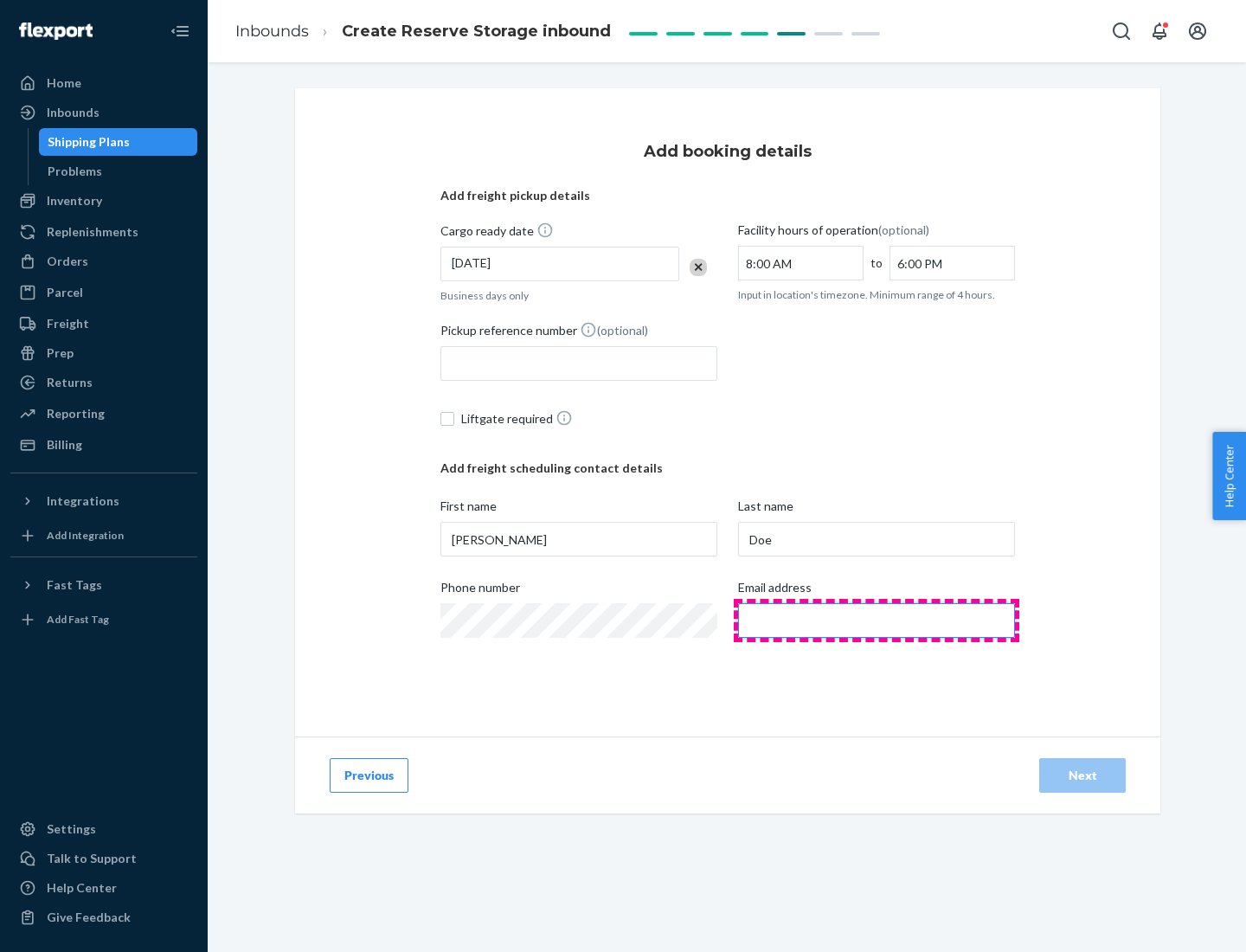
click at [876, 620] on input "Email address" at bounding box center [876, 620] width 277 height 35
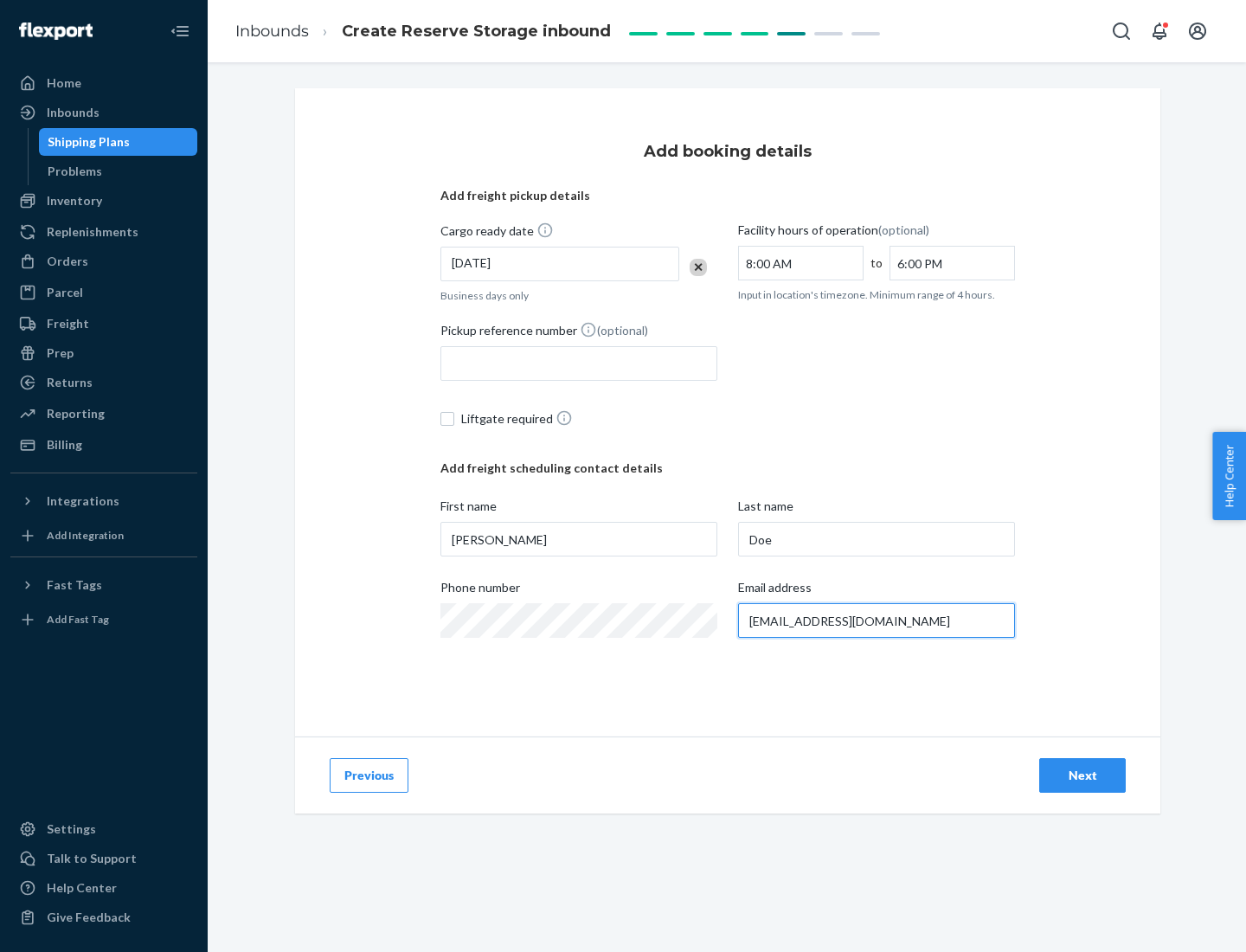
type input "[EMAIL_ADDRESS][DOMAIN_NAME]"
click at [1083, 776] on div "Next" at bounding box center [1083, 776] width 57 height 18
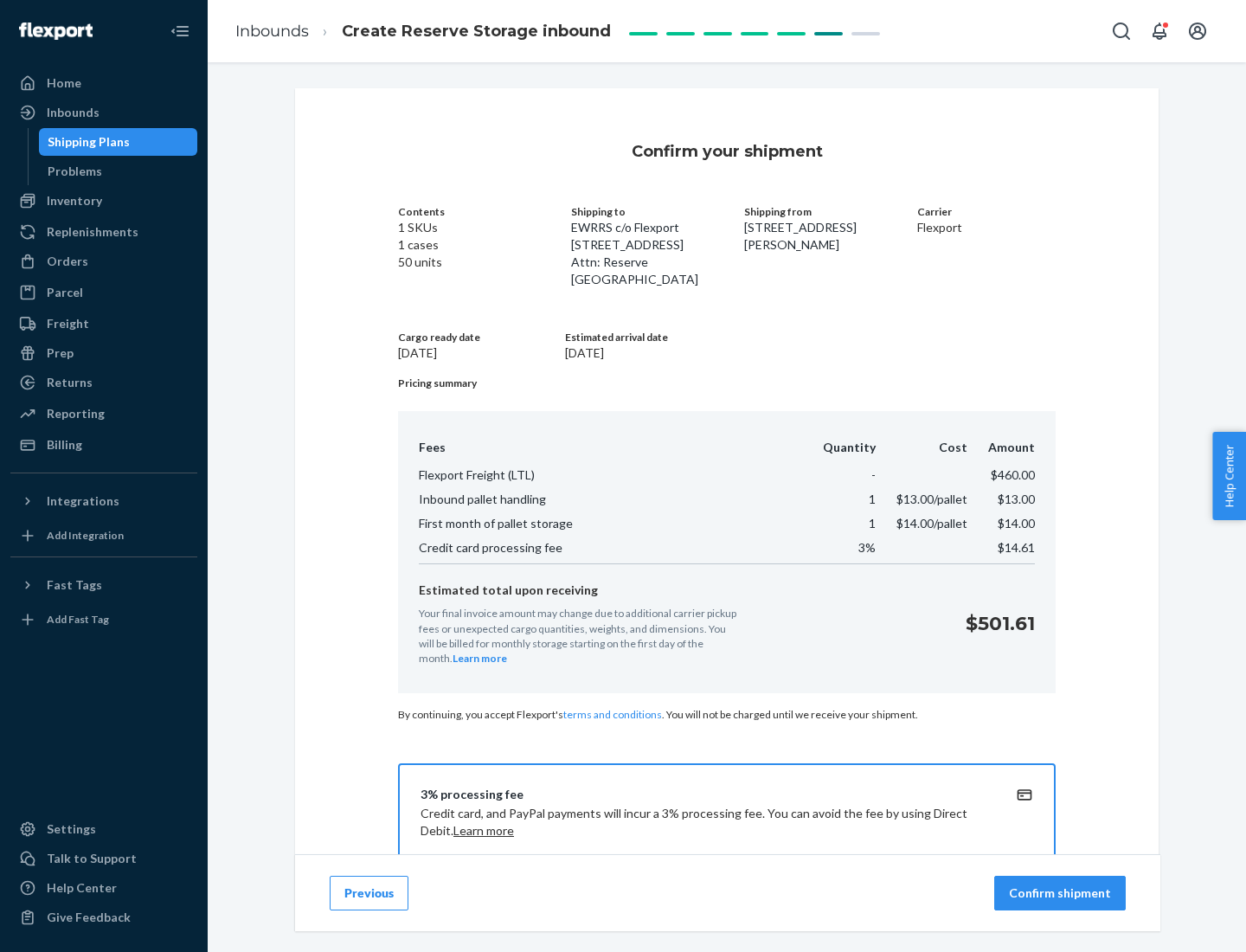
scroll to position [249, 0]
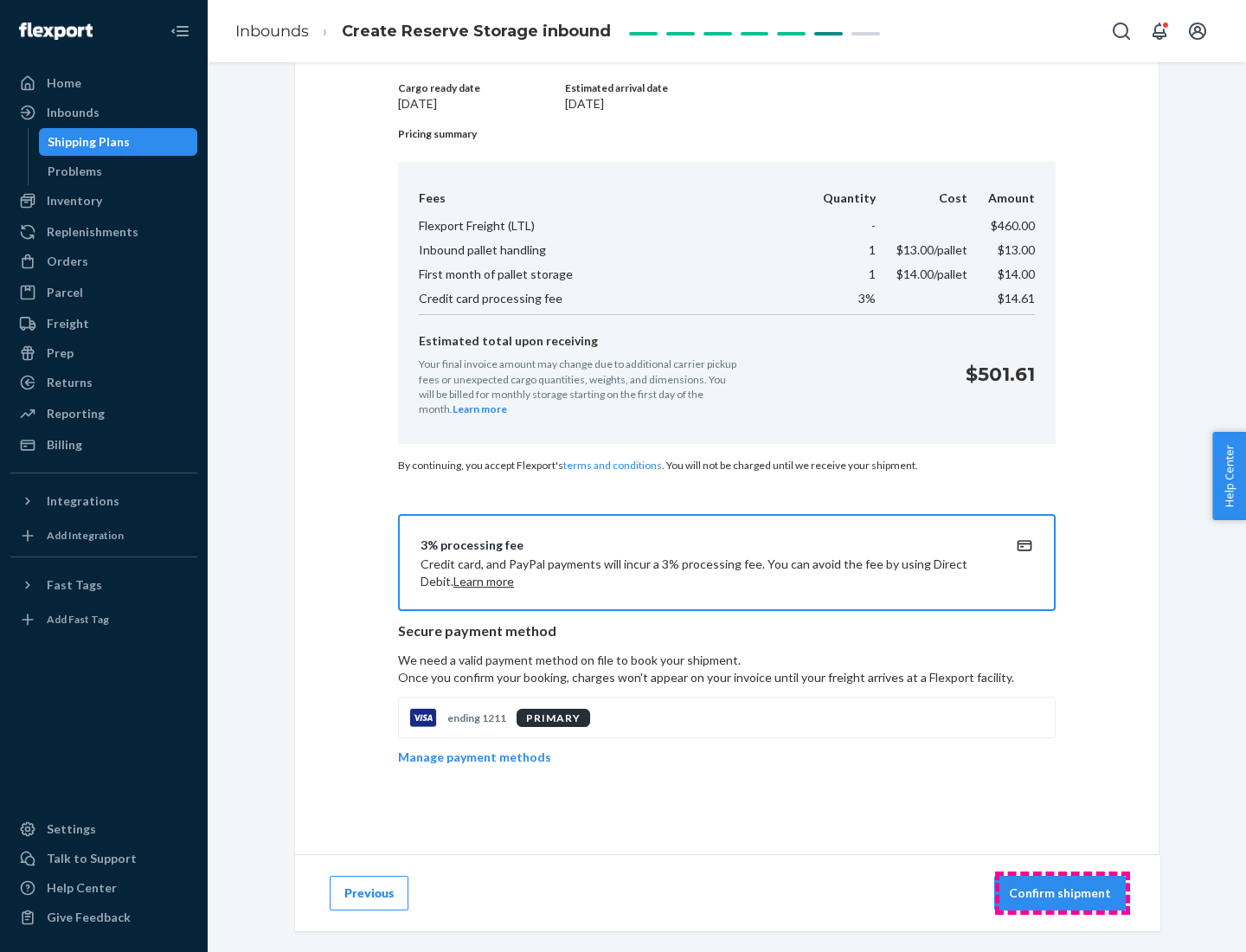
click at [1062, 893] on p "Confirm shipment" at bounding box center [1060, 893] width 102 height 18
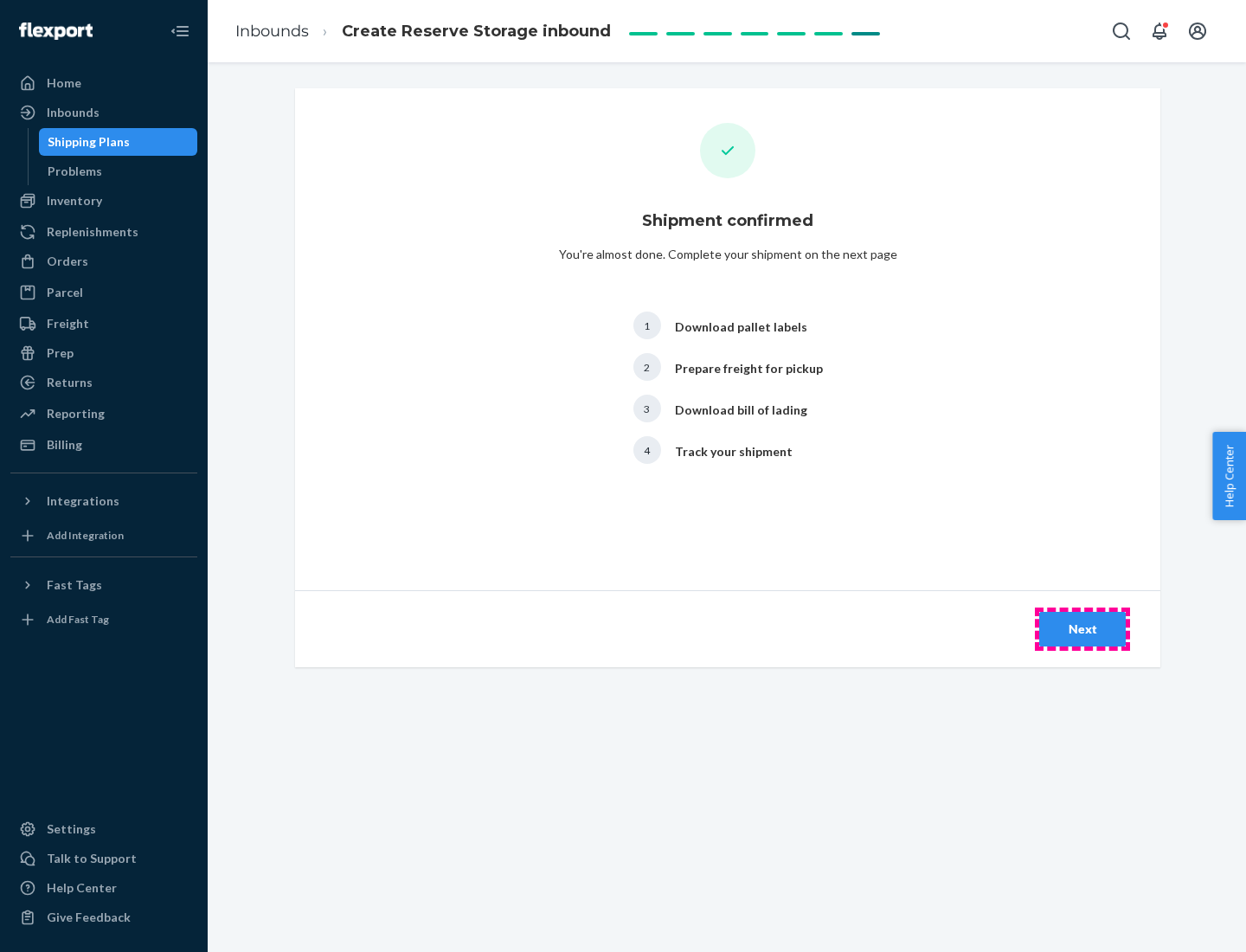
click at [1083, 629] on div "Next" at bounding box center [1083, 629] width 57 height 18
